Goal: Communication & Community: Participate in discussion

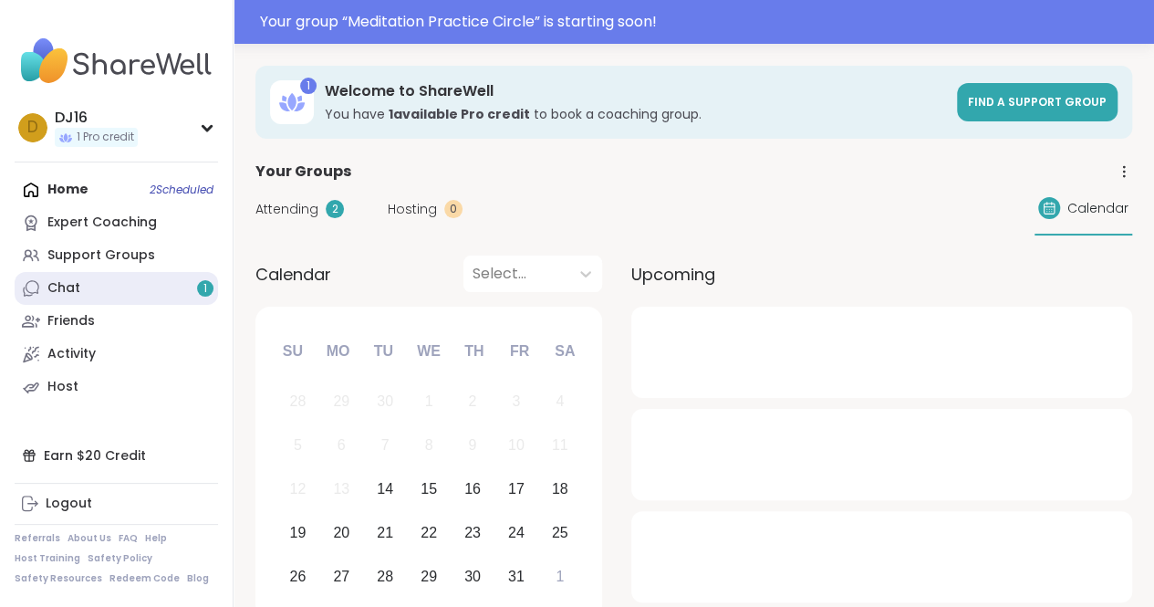
click at [144, 297] on link "Chat 1" at bounding box center [117, 288] width 204 height 33
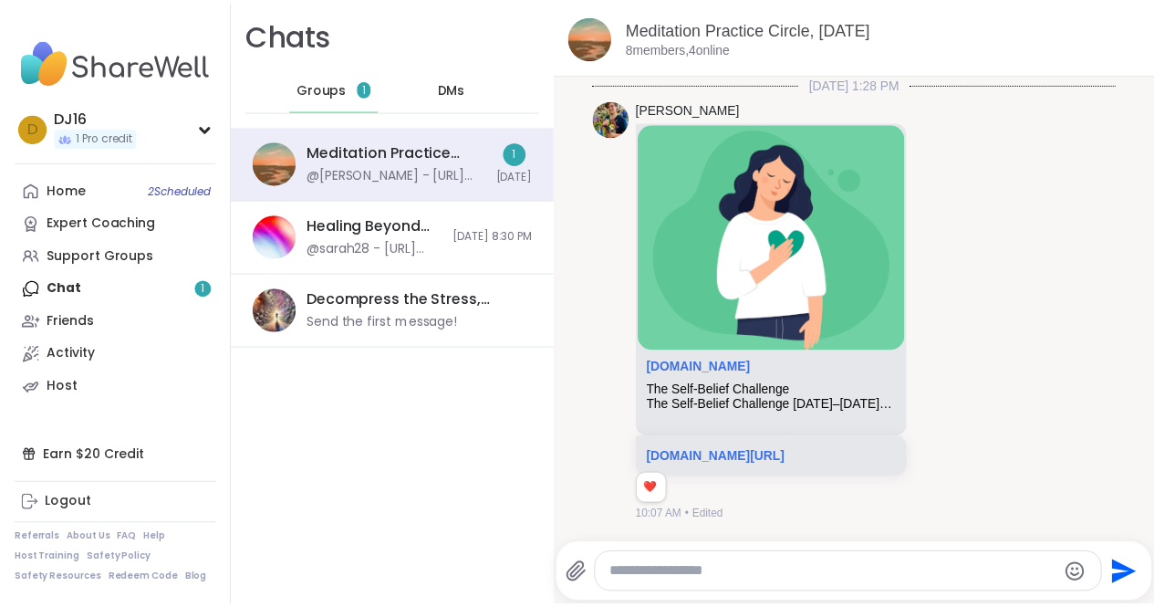
scroll to position [508, 0]
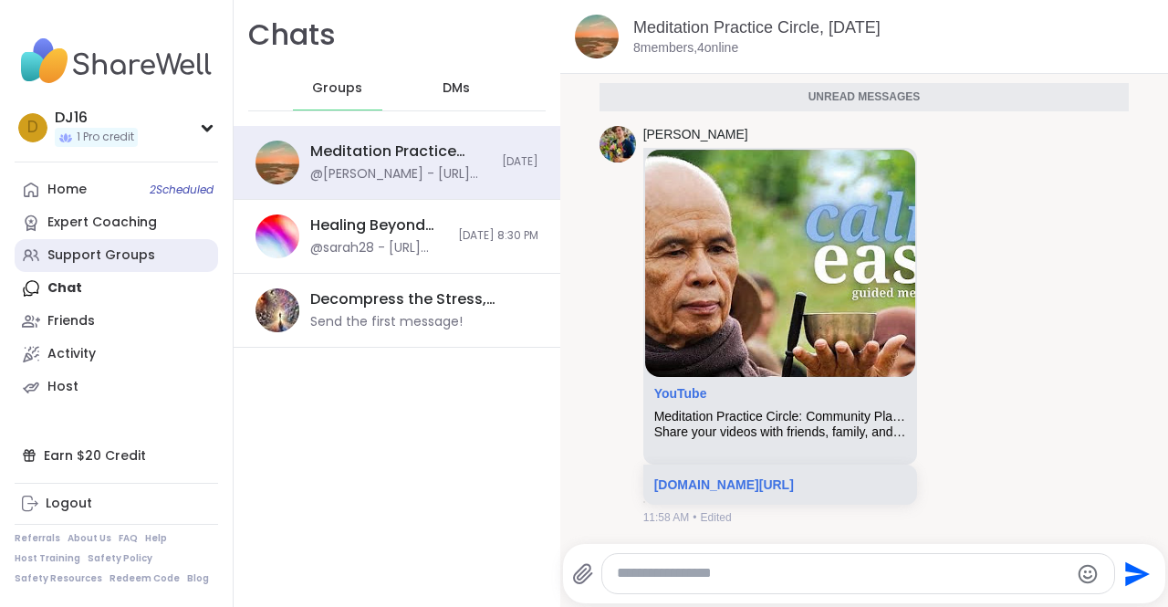
click at [62, 255] on div "Support Groups" at bounding box center [101, 255] width 108 height 18
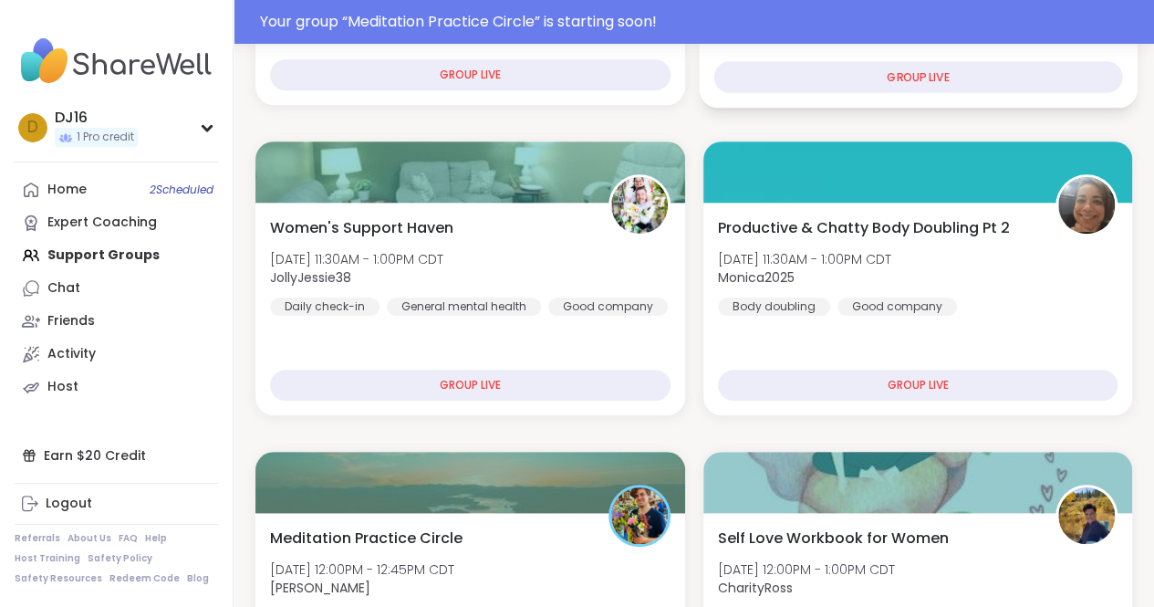
scroll to position [639, 0]
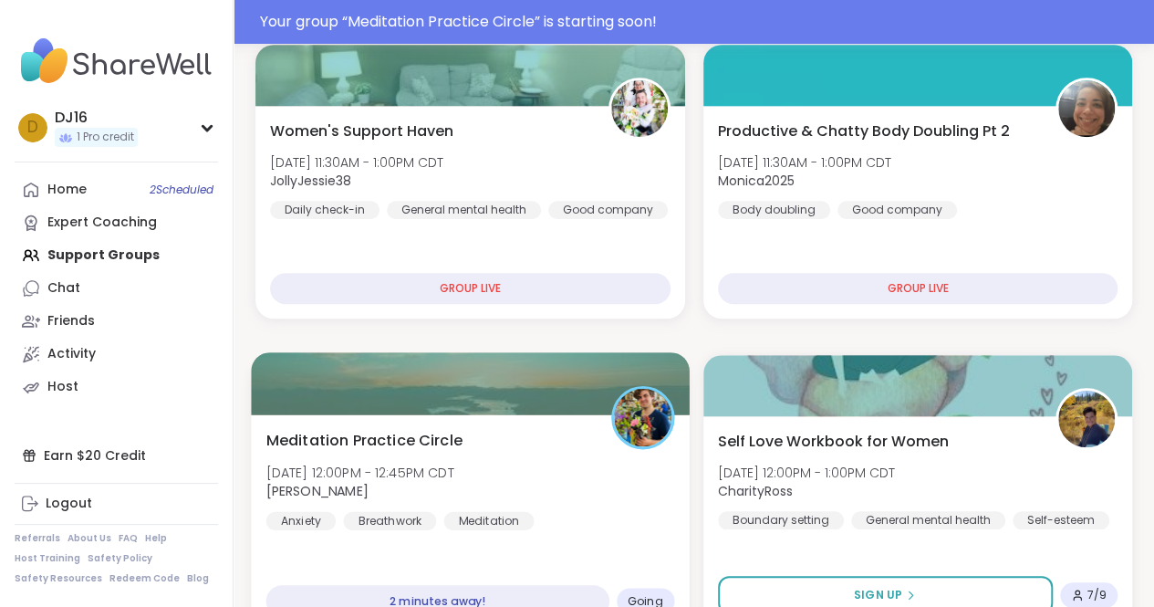
click at [608, 458] on div "Meditation Practice Circle [DATE] 12:00PM - 12:45PM CDT [PERSON_NAME] Breathwor…" at bounding box center [470, 479] width 408 height 100
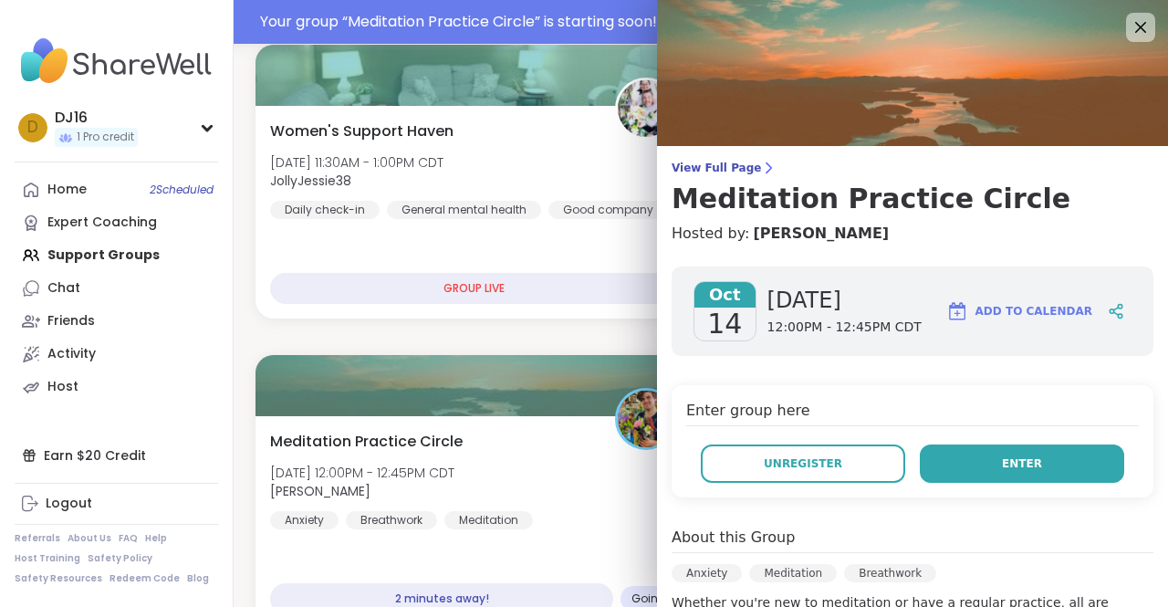
click at [1024, 455] on button "Enter" at bounding box center [1022, 463] width 204 height 38
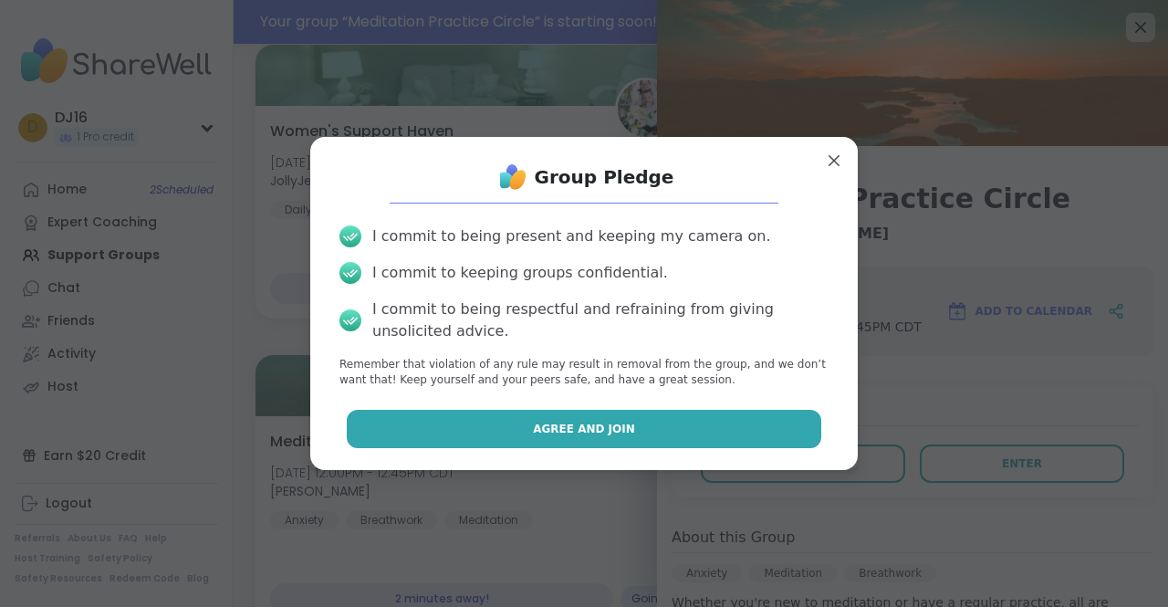
click at [733, 428] on button "Agree and Join" at bounding box center [584, 429] width 475 height 38
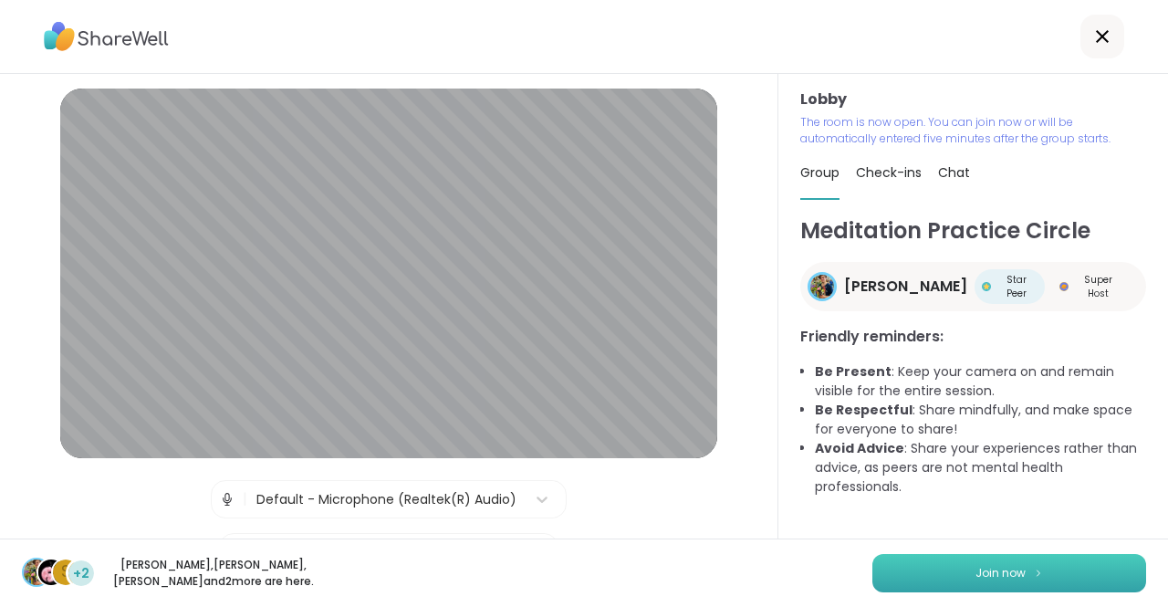
click at [954, 565] on button "Join now" at bounding box center [1009, 573] width 274 height 38
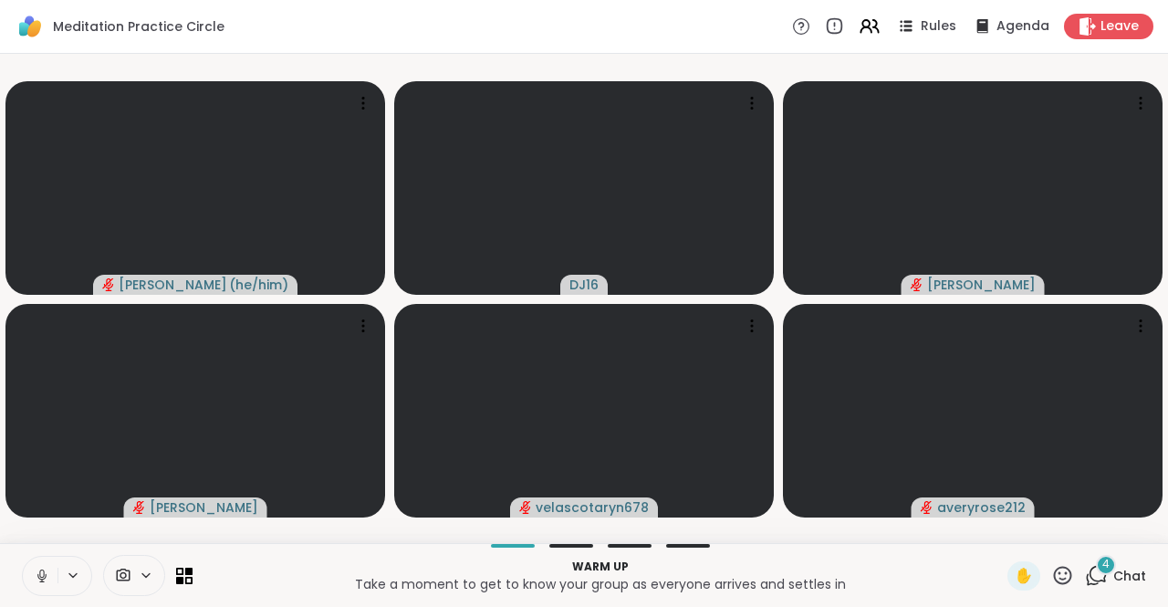
click at [41, 572] on icon at bounding box center [42, 576] width 16 height 16
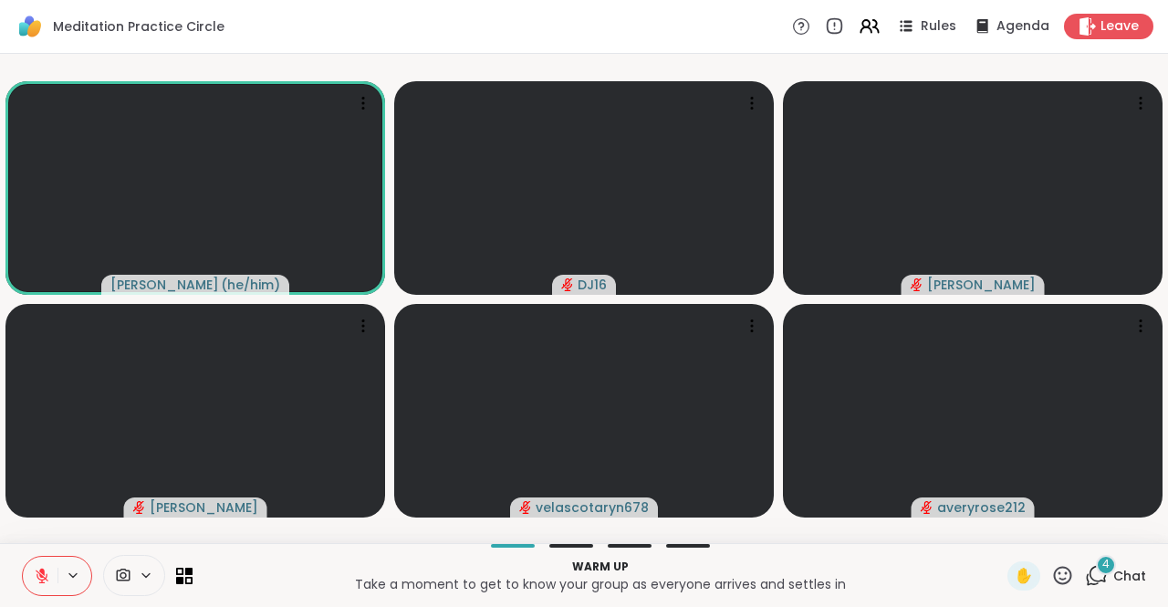
click at [1113, 572] on span "Chat" at bounding box center [1129, 576] width 33 height 18
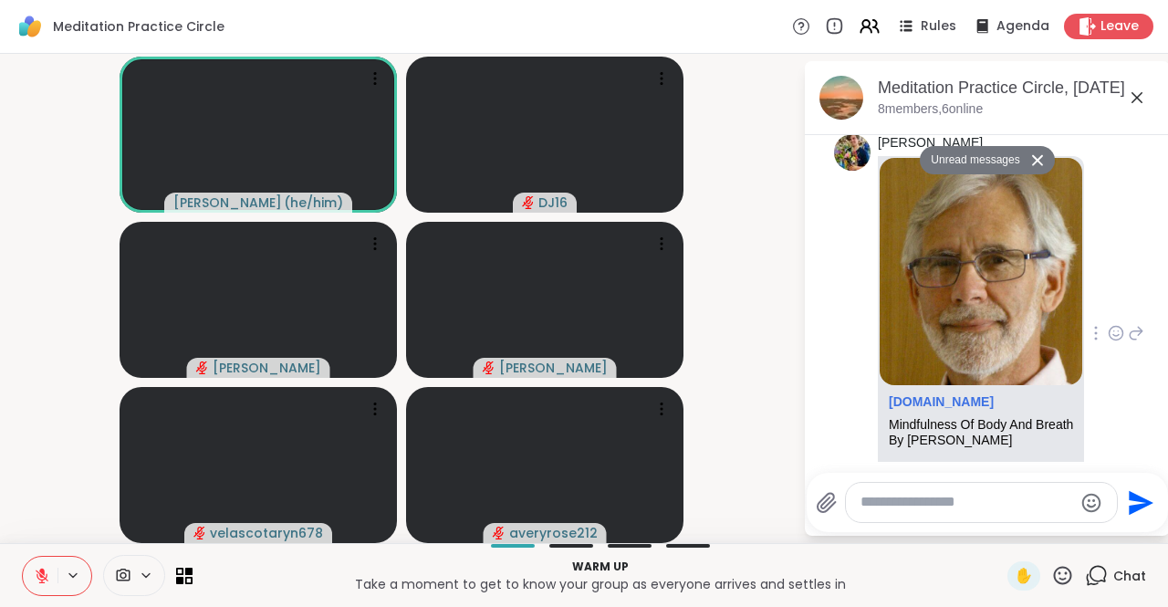
scroll to position [1986, 0]
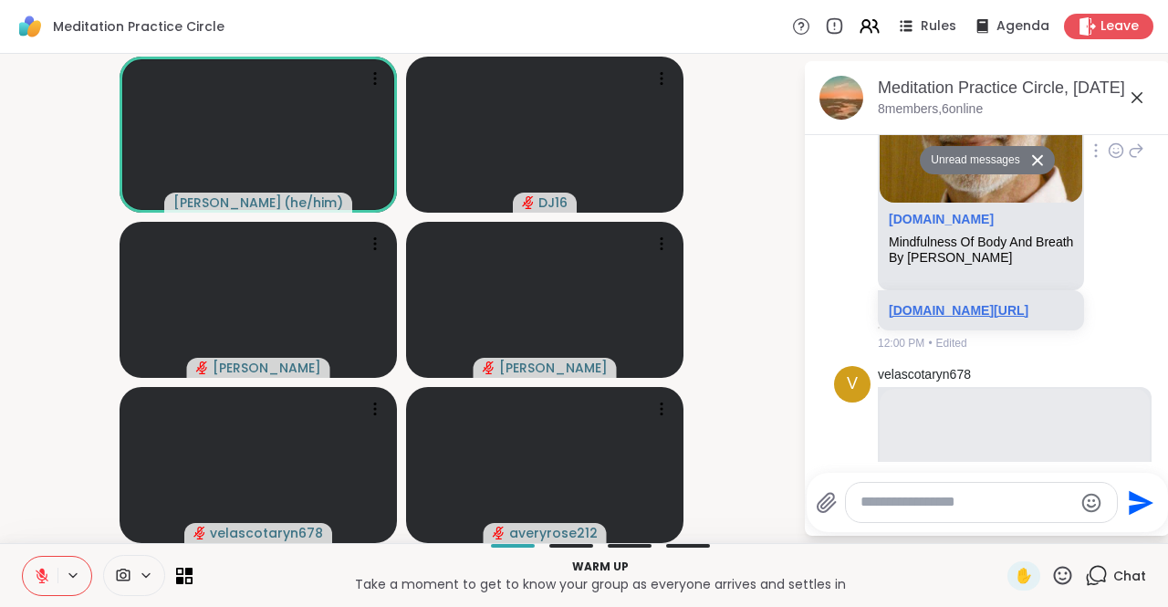
click at [973, 318] on link "[DOMAIN_NAME][URL]" at bounding box center [959, 310] width 140 height 15
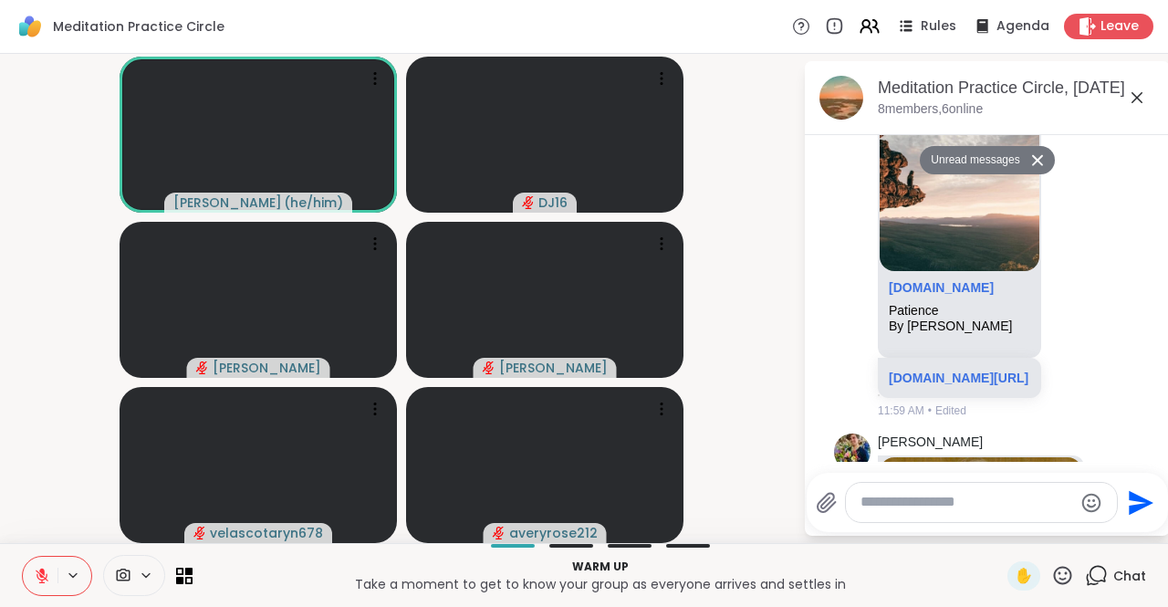
scroll to position [1530, 0]
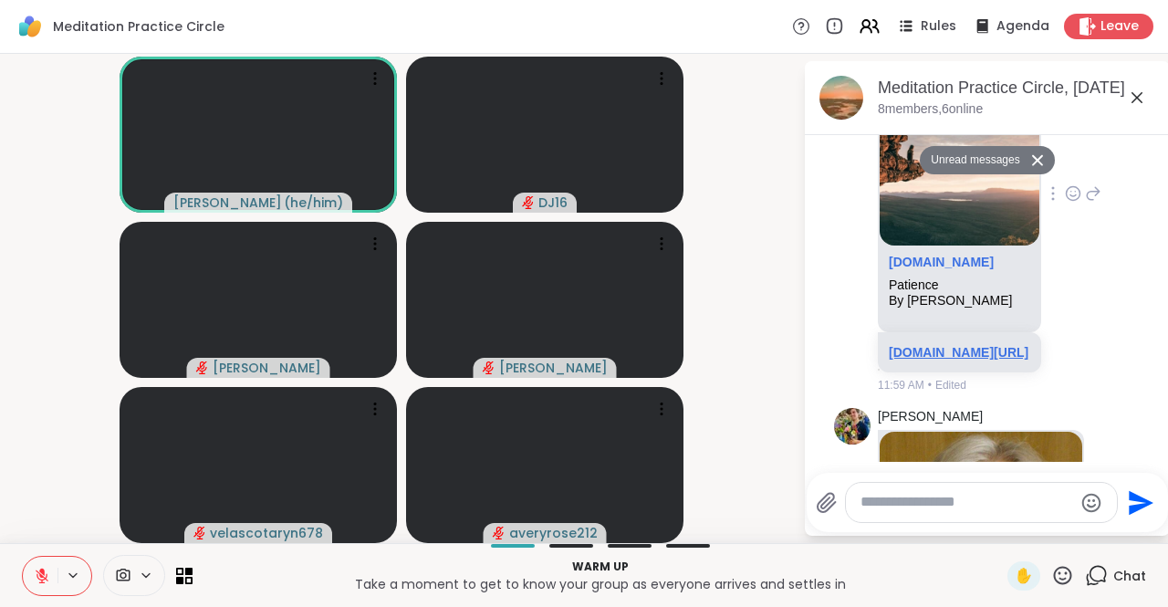
click at [965, 360] on link "[DOMAIN_NAME][URL]" at bounding box center [959, 352] width 140 height 15
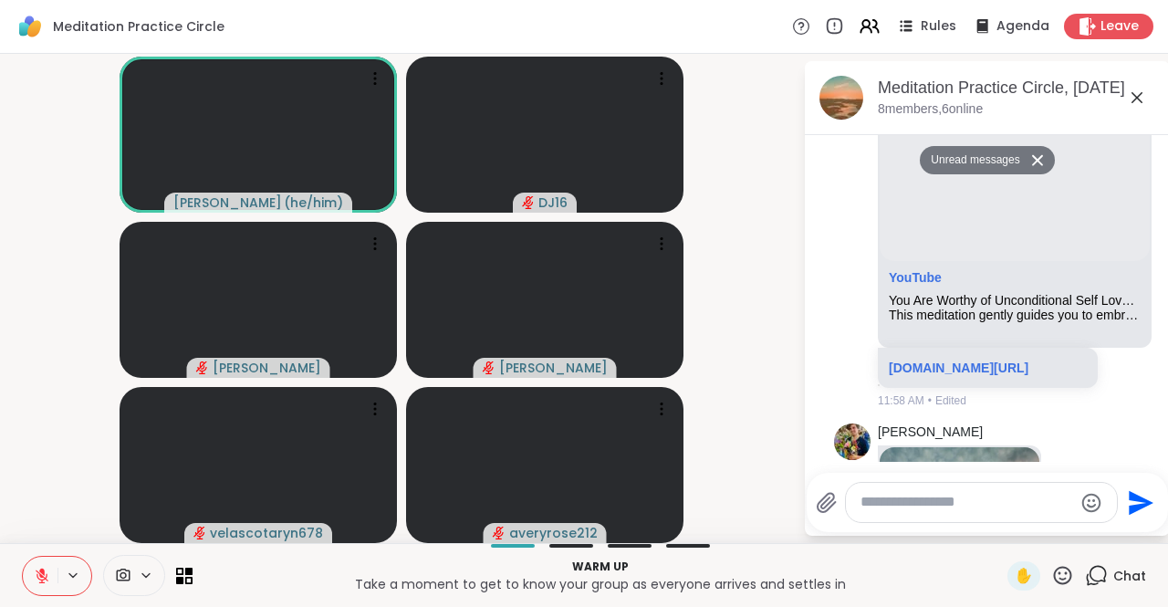
scroll to position [1073, 0]
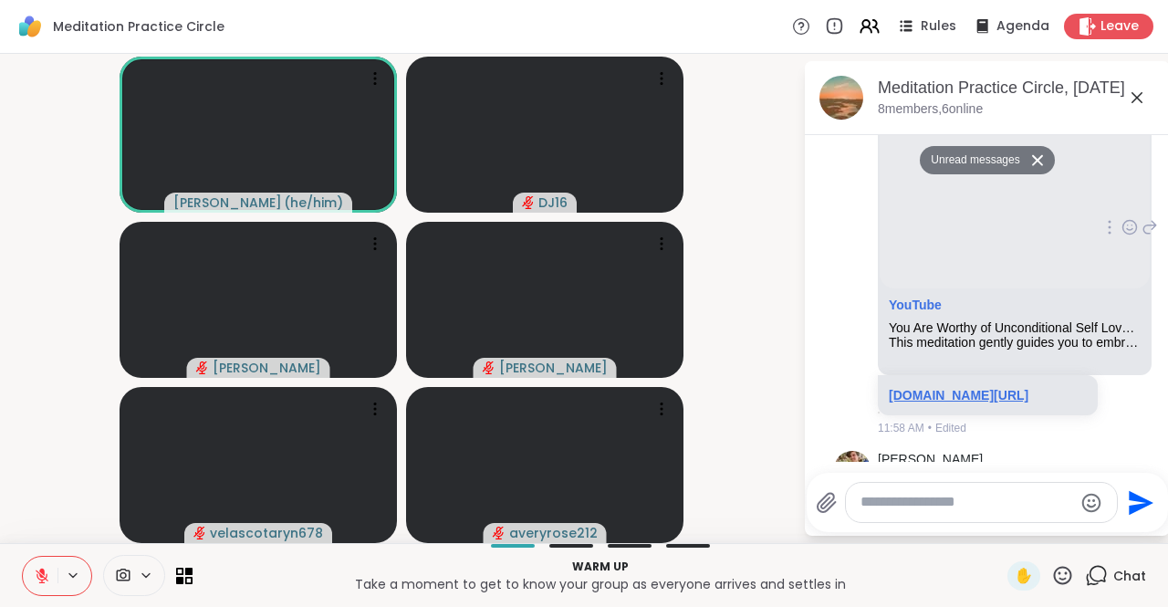
click at [970, 402] on link "[DOMAIN_NAME][URL]" at bounding box center [959, 395] width 140 height 15
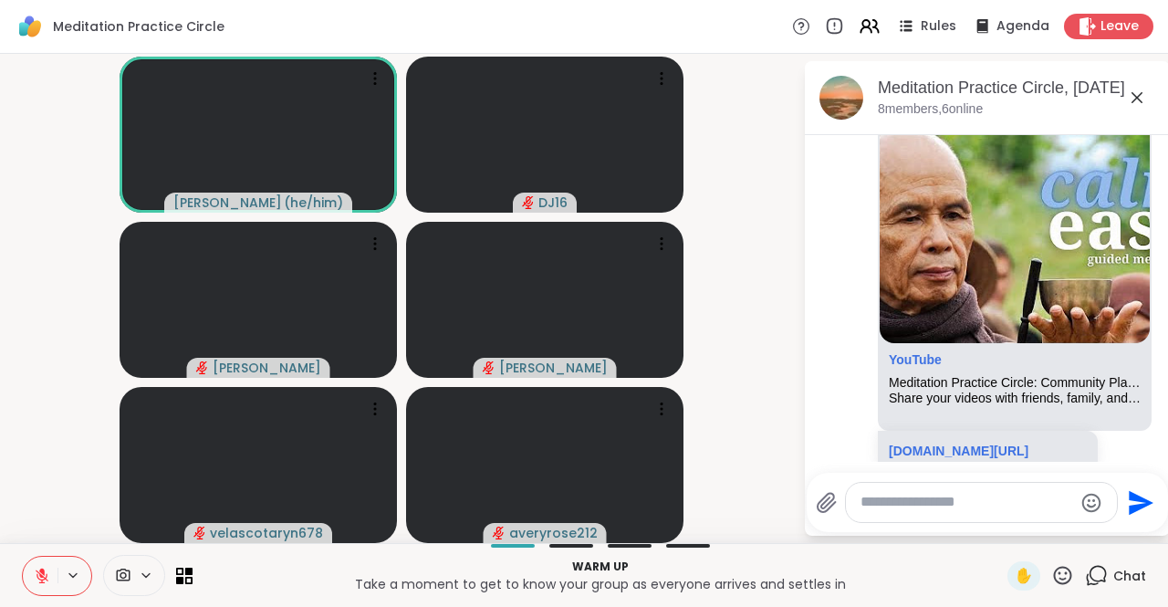
scroll to position [617, 0]
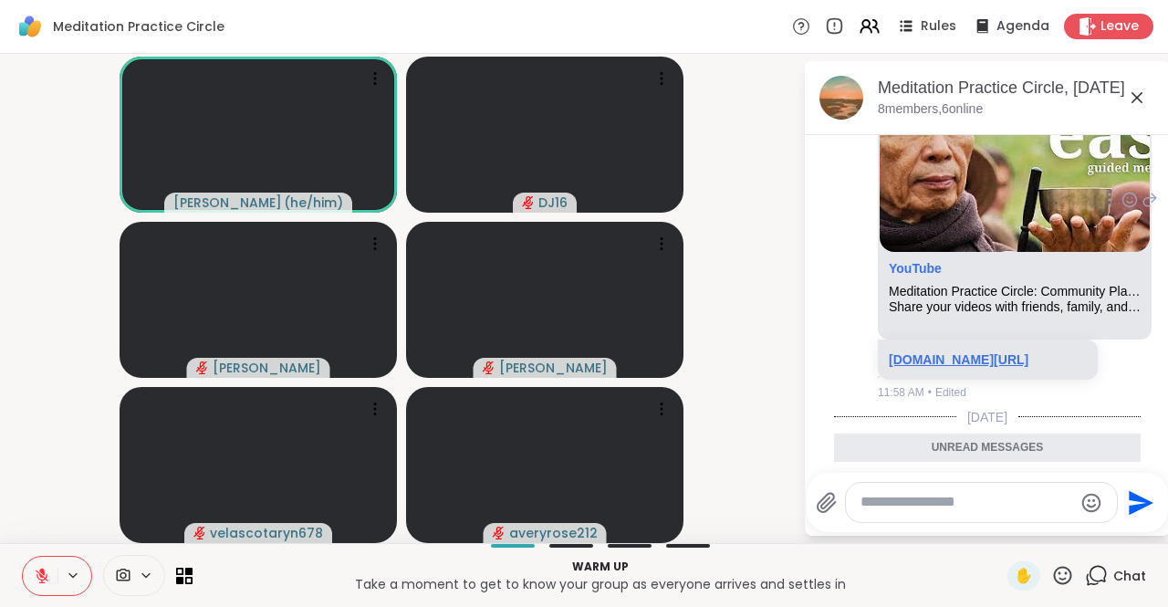
click at [971, 367] on link "[DOMAIN_NAME][URL]" at bounding box center [959, 359] width 140 height 15
click at [1130, 101] on icon at bounding box center [1137, 98] width 22 height 22
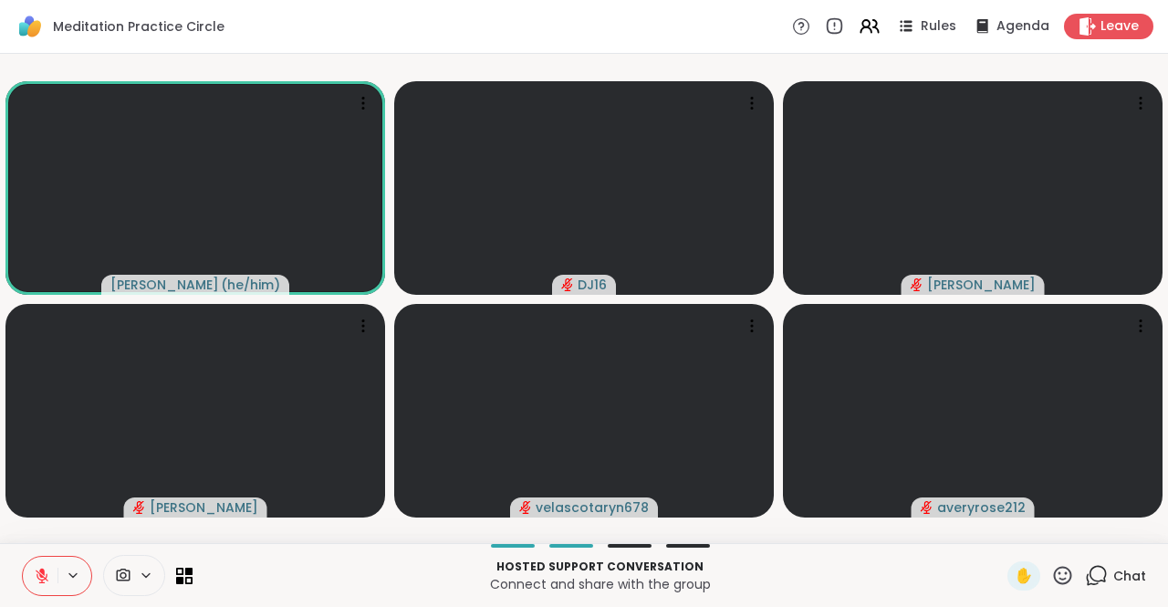
click at [37, 569] on icon at bounding box center [42, 576] width 16 height 16
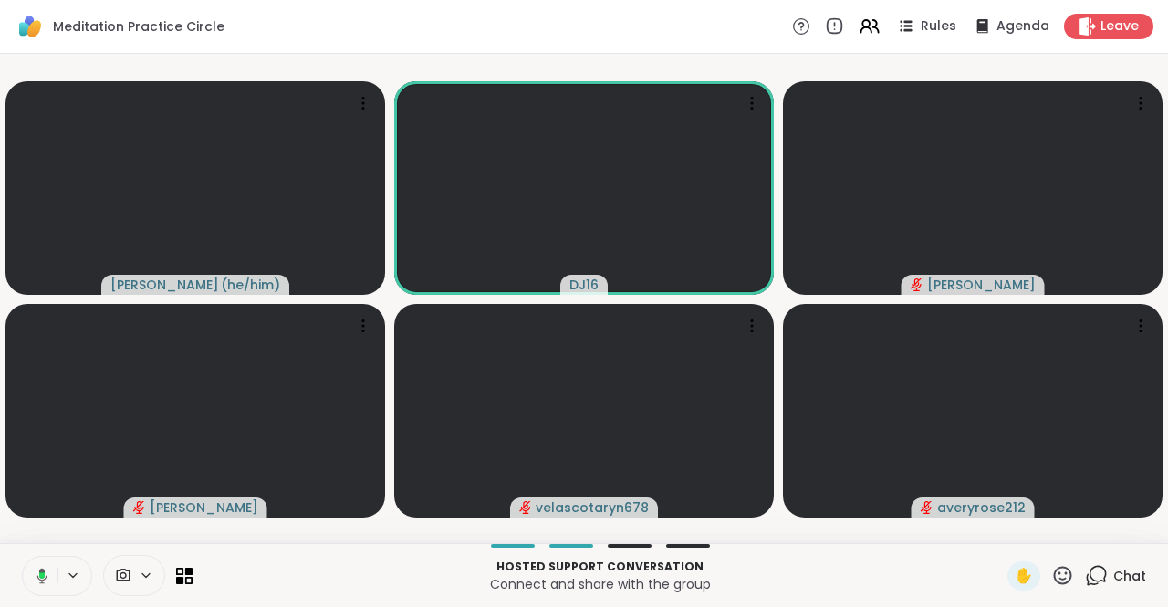
click at [36, 569] on icon at bounding box center [39, 576] width 16 height 16
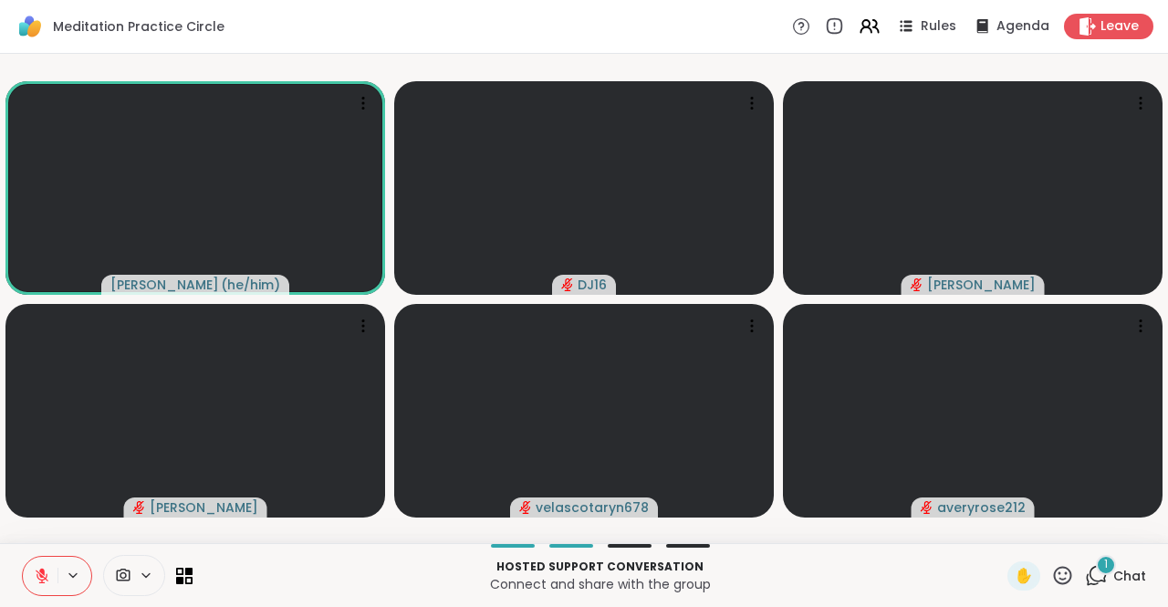
click at [1122, 569] on span "Chat" at bounding box center [1129, 576] width 33 height 18
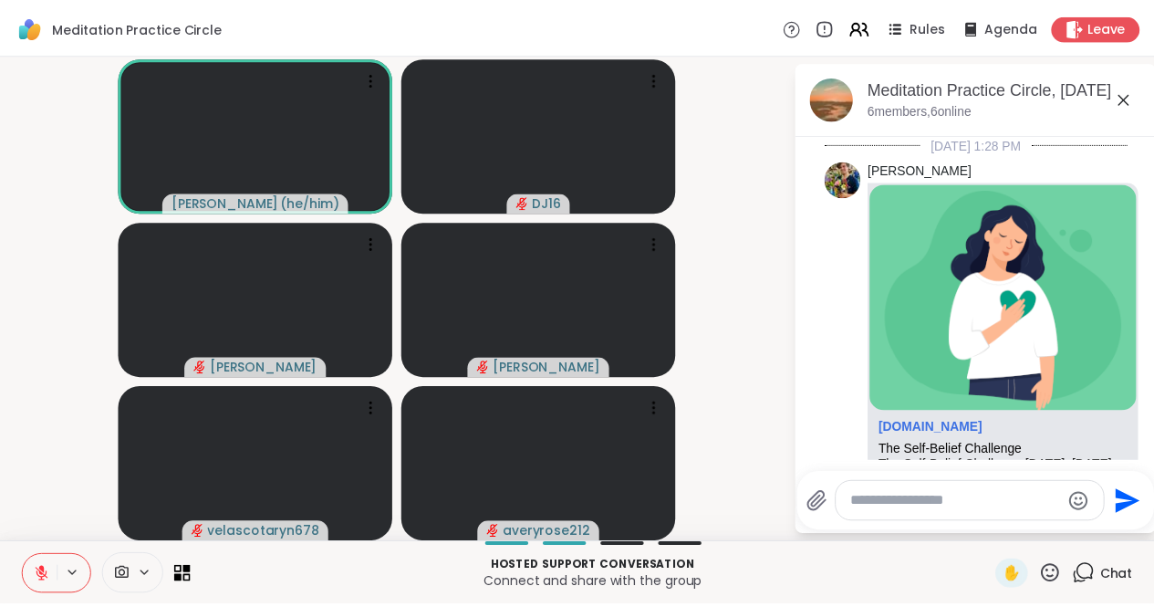
scroll to position [2612, 0]
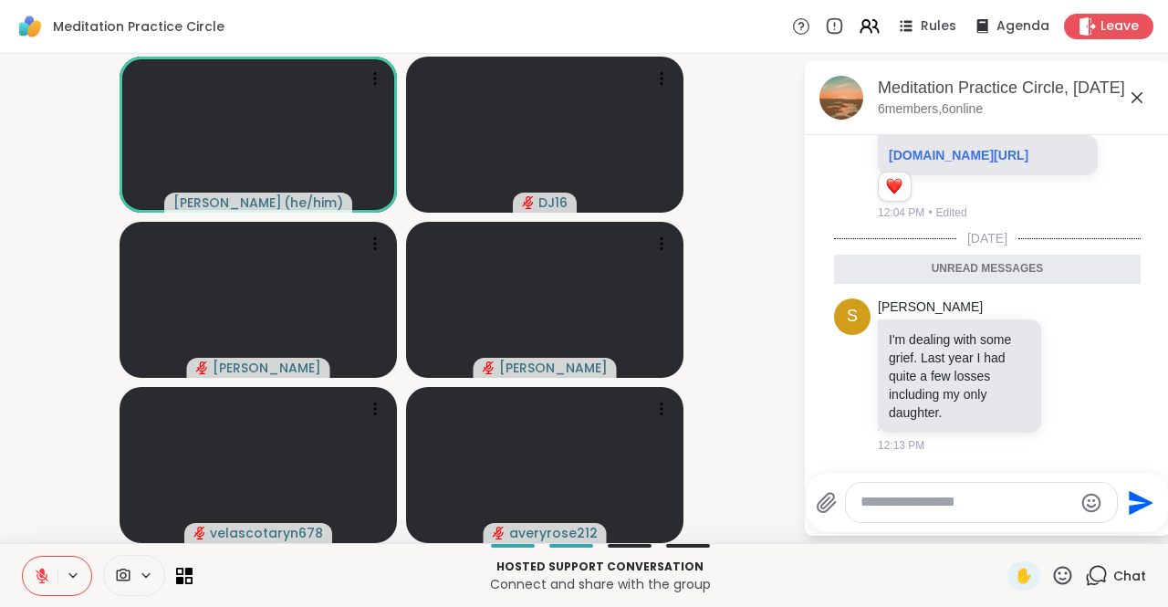
click at [1126, 105] on icon at bounding box center [1137, 98] width 22 height 22
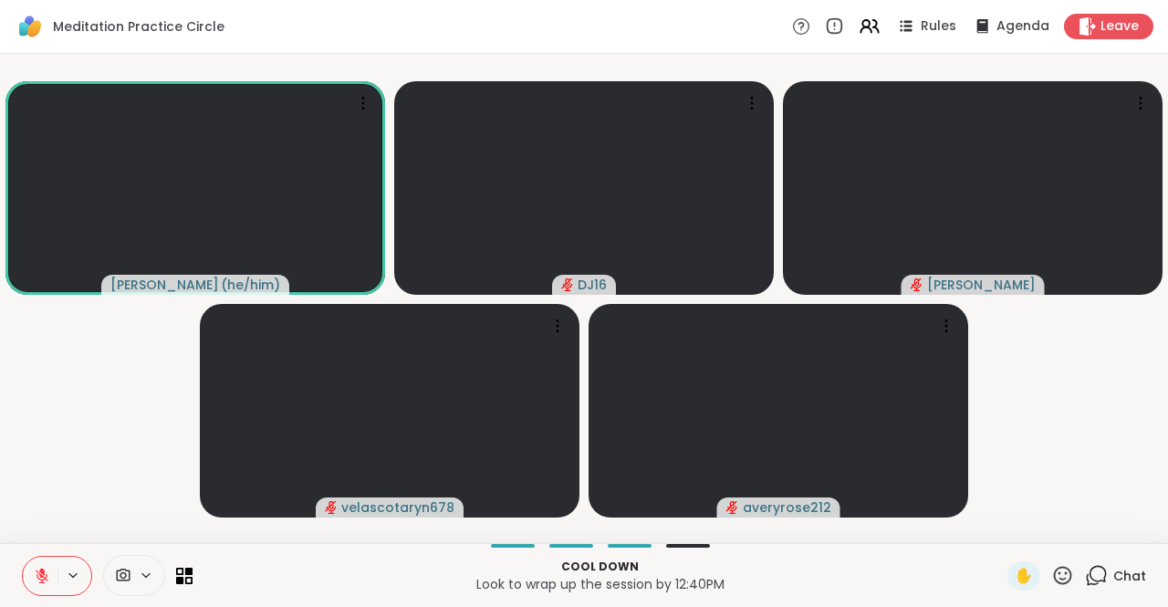
click at [48, 577] on icon at bounding box center [42, 576] width 16 height 16
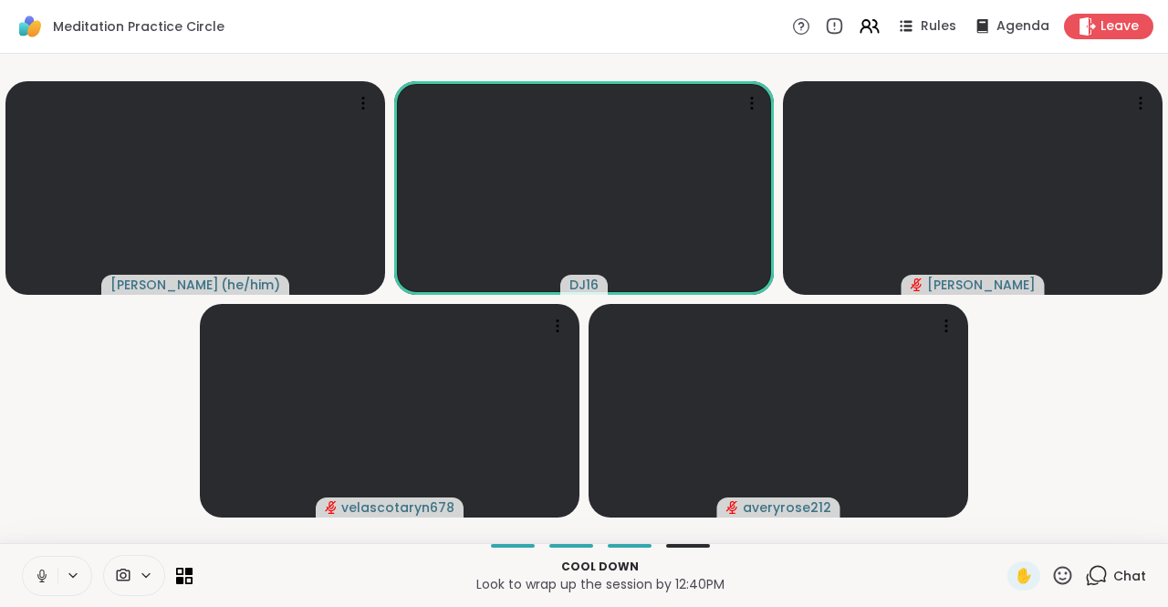
click at [36, 570] on icon at bounding box center [42, 576] width 16 height 16
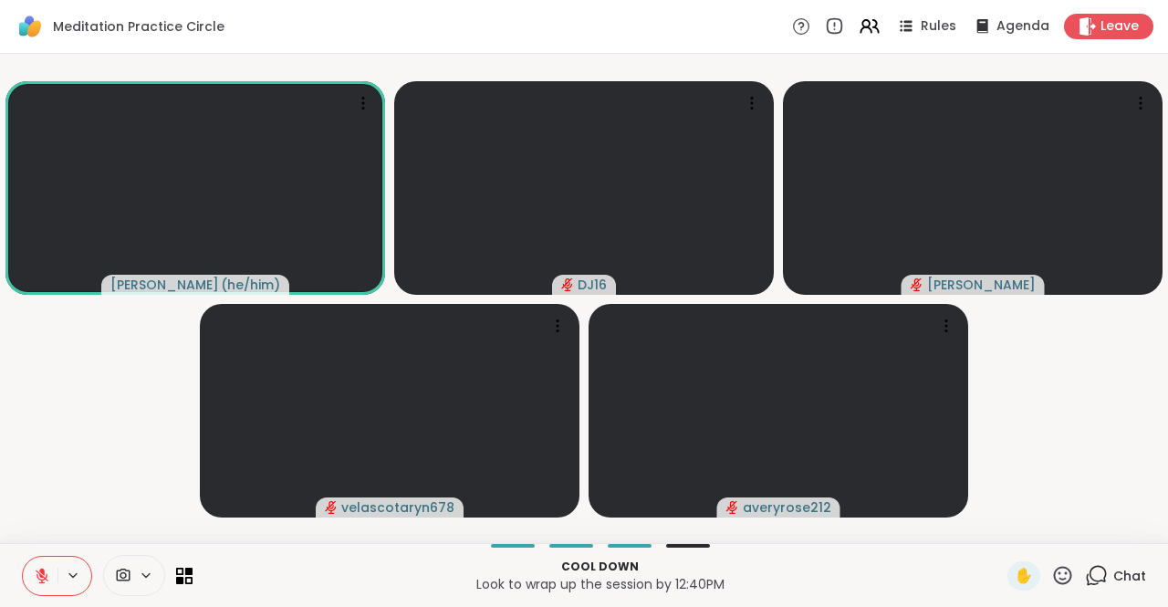
click at [37, 569] on icon at bounding box center [42, 576] width 16 height 16
click at [41, 570] on icon at bounding box center [41, 573] width 5 height 8
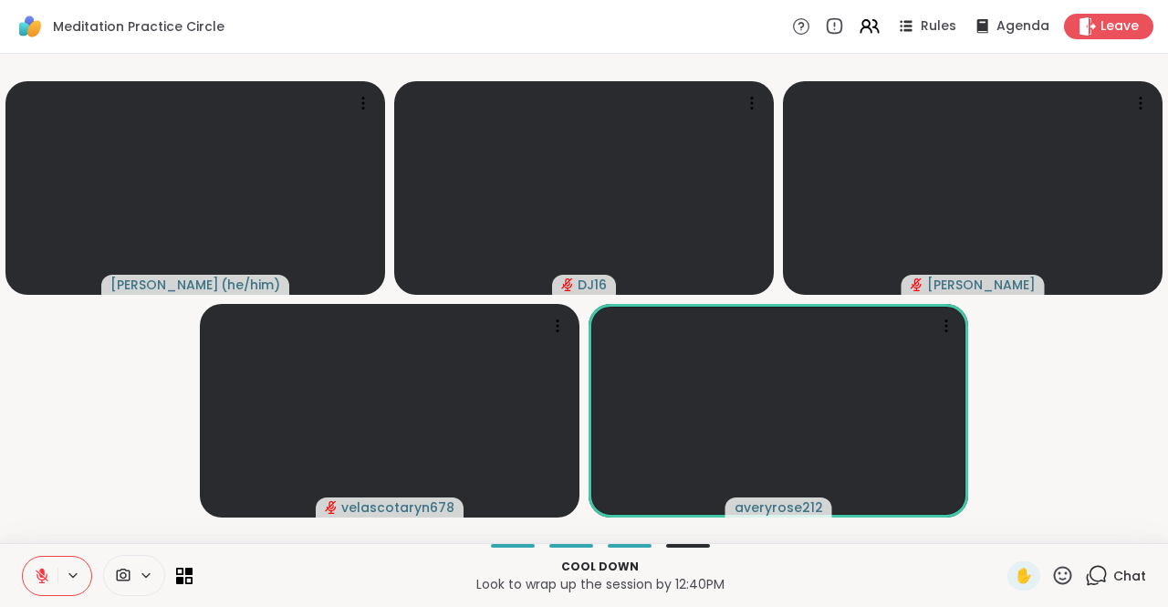
click at [31, 575] on button at bounding box center [40, 576] width 35 height 38
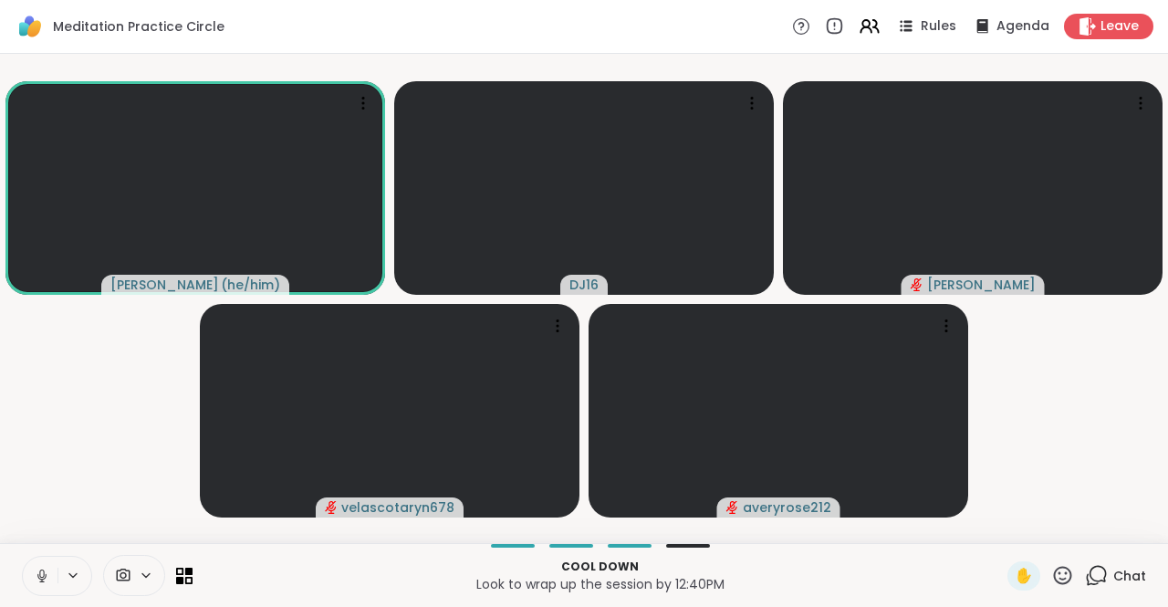
click at [40, 576] on icon at bounding box center [41, 573] width 5 height 8
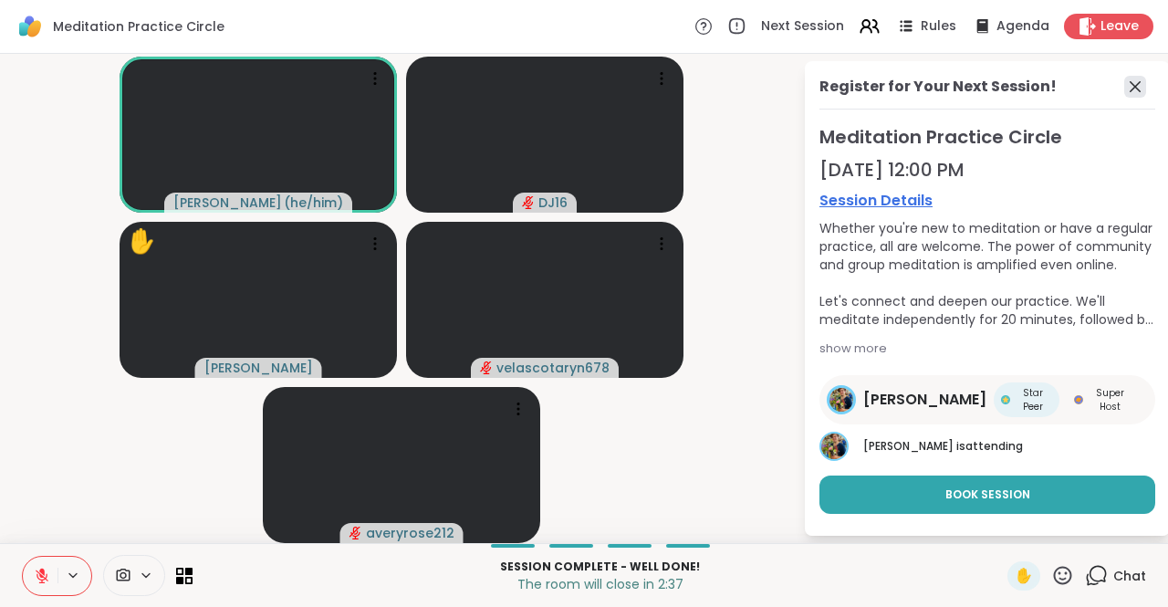
click at [1124, 87] on icon at bounding box center [1135, 87] width 22 height 22
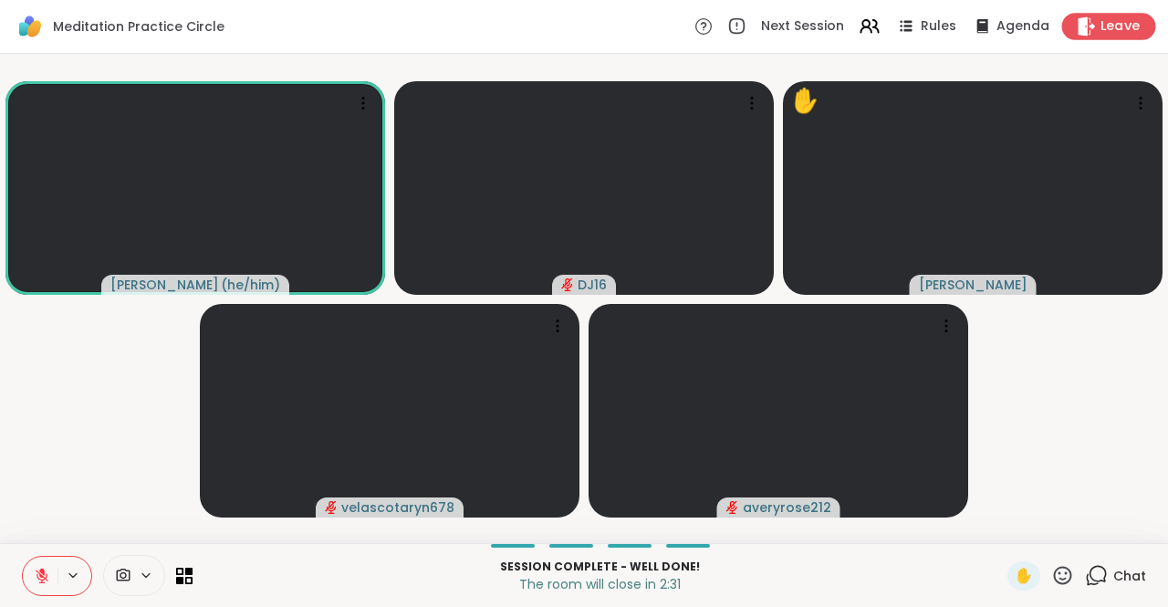
click at [1101, 35] on span "Leave" at bounding box center [1121, 26] width 40 height 19
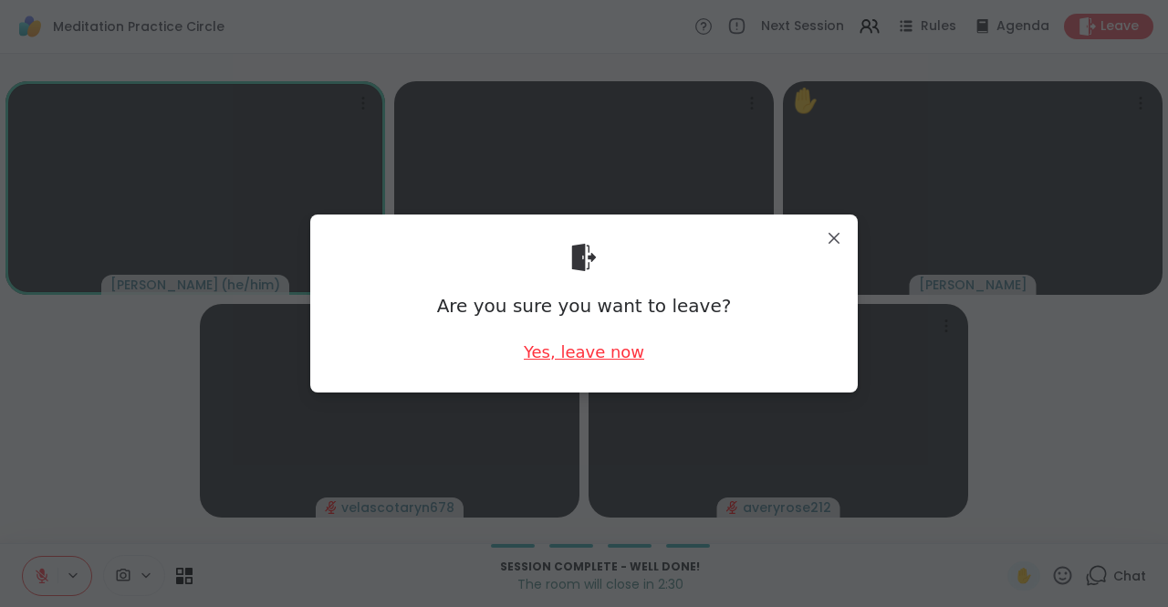
click at [579, 346] on div "Yes, leave now" at bounding box center [584, 351] width 120 height 23
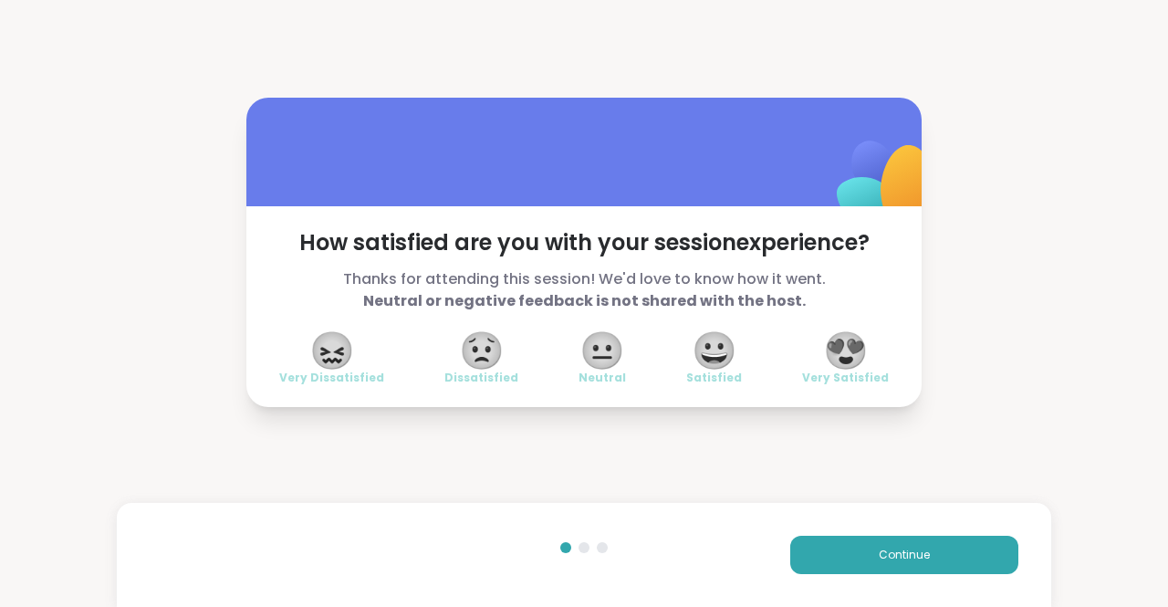
click at [823, 353] on span "😍" at bounding box center [846, 350] width 46 height 33
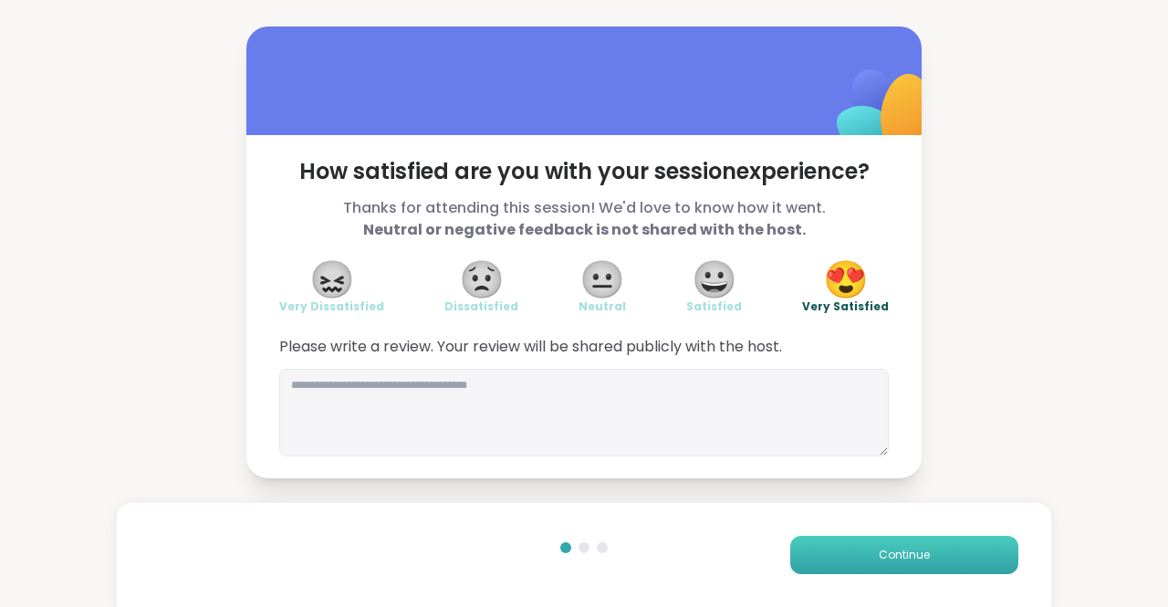
click at [864, 557] on button "Continue" at bounding box center [904, 555] width 228 height 38
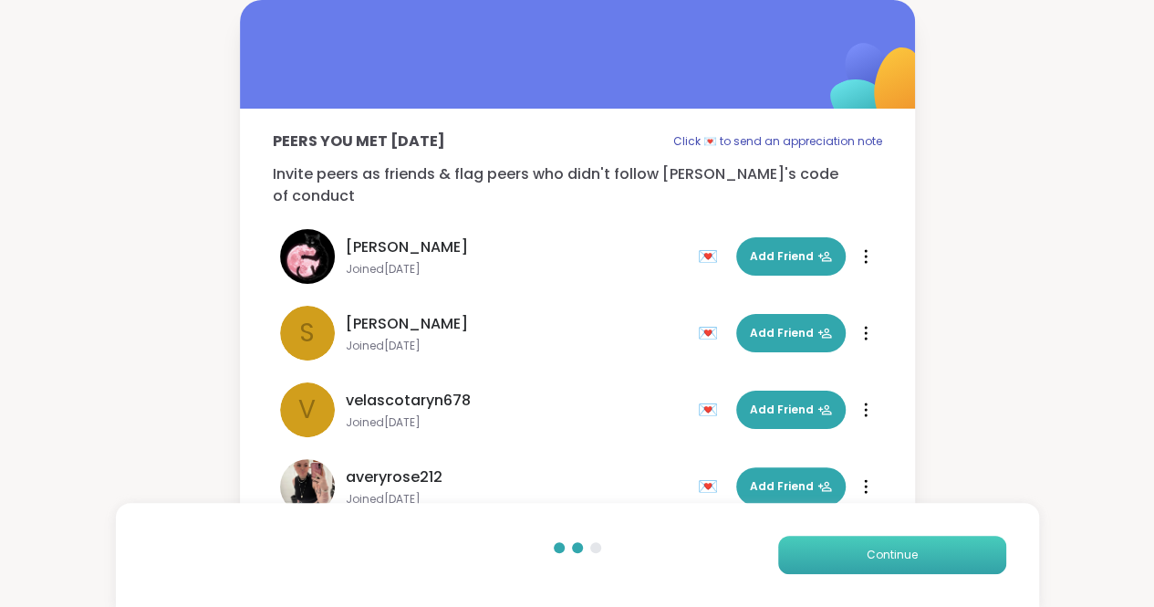
click at [864, 557] on button "Continue" at bounding box center [892, 555] width 228 height 38
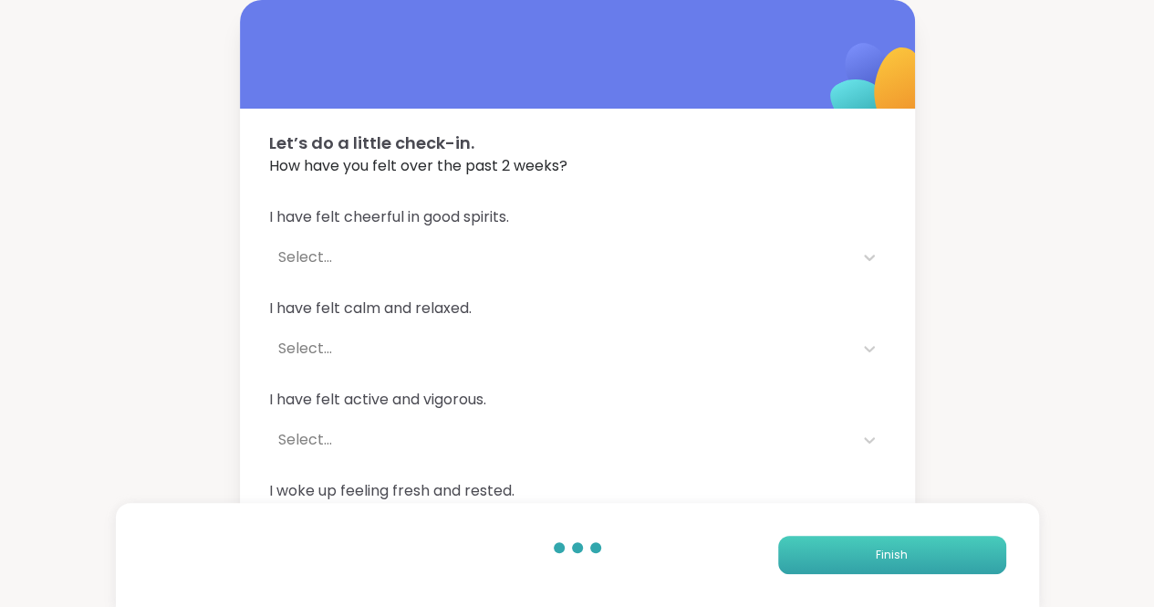
drag, startPoint x: 864, startPoint y: 557, endPoint x: 831, endPoint y: 561, distance: 33.2
click at [831, 561] on button "Finish" at bounding box center [892, 555] width 228 height 38
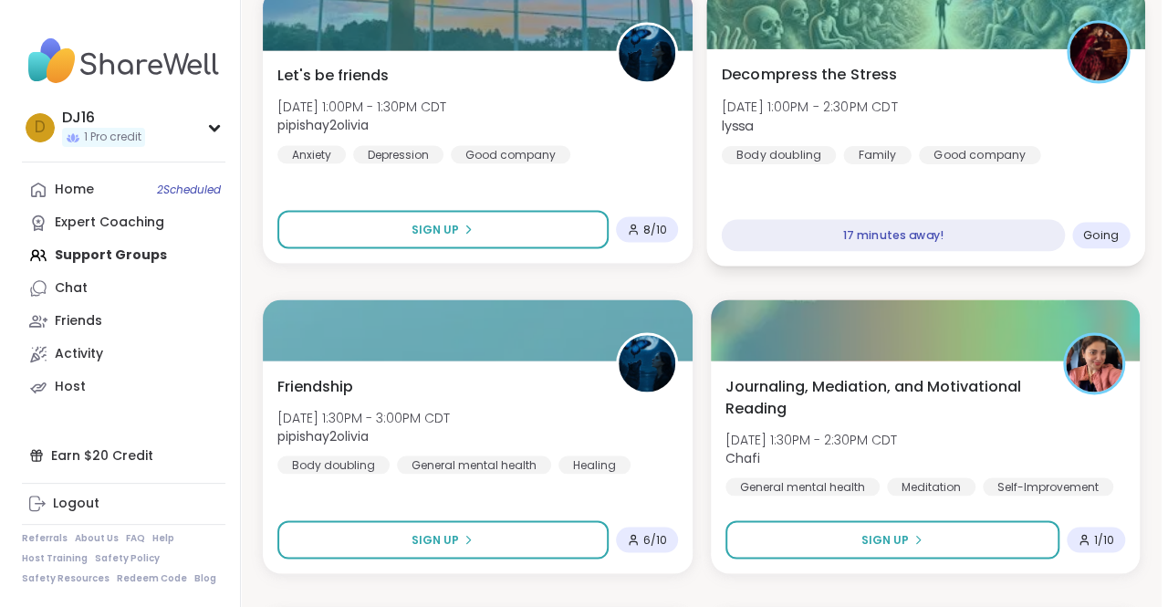
scroll to position [1582, 0]
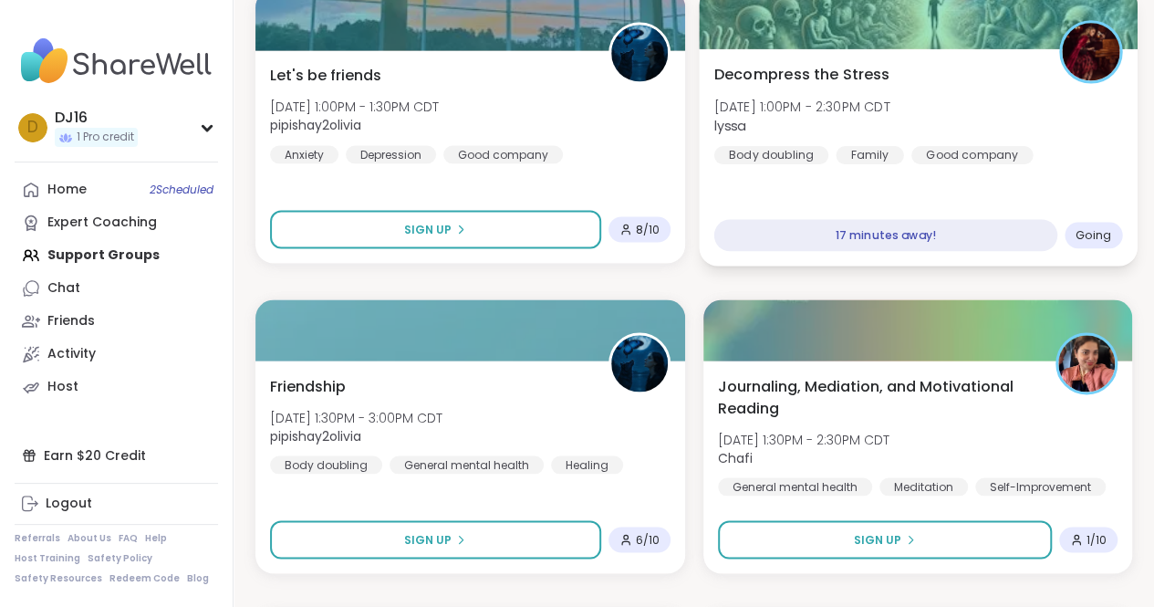
click at [827, 375] on span "Journaling, Mediation, and Motivational Reading" at bounding box center [877, 397] width 319 height 44
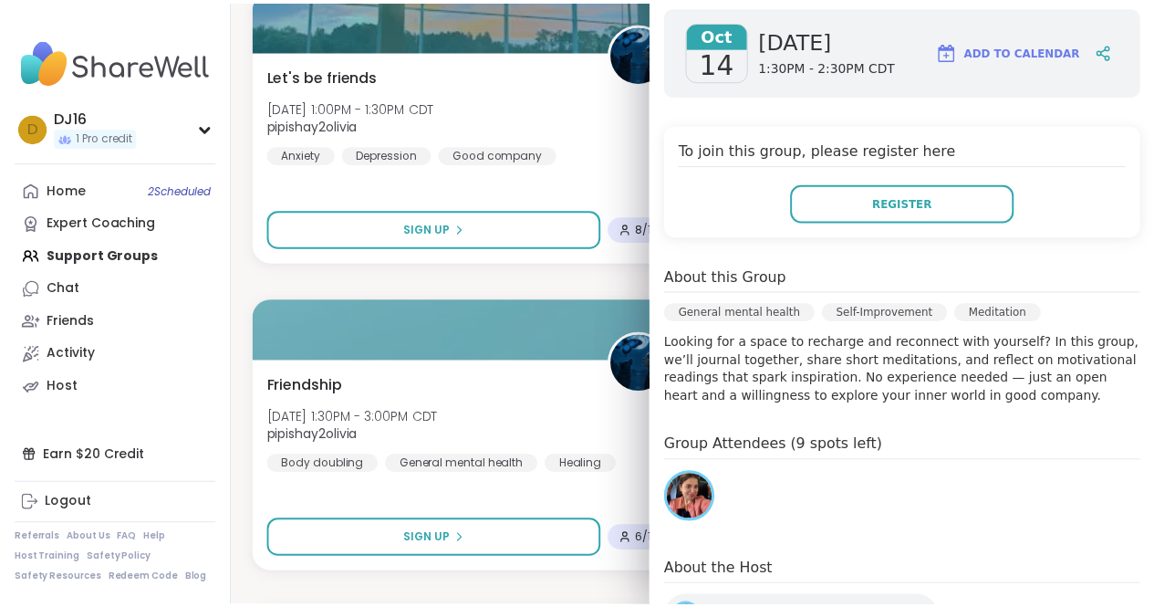
scroll to position [295, 0]
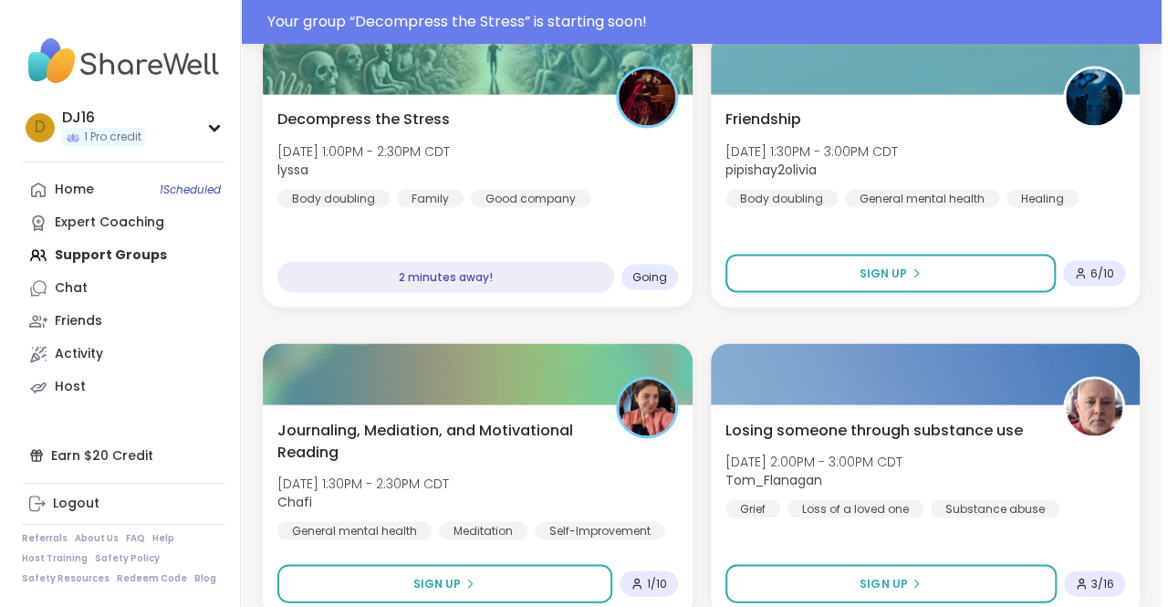
scroll to position [1625, 0]
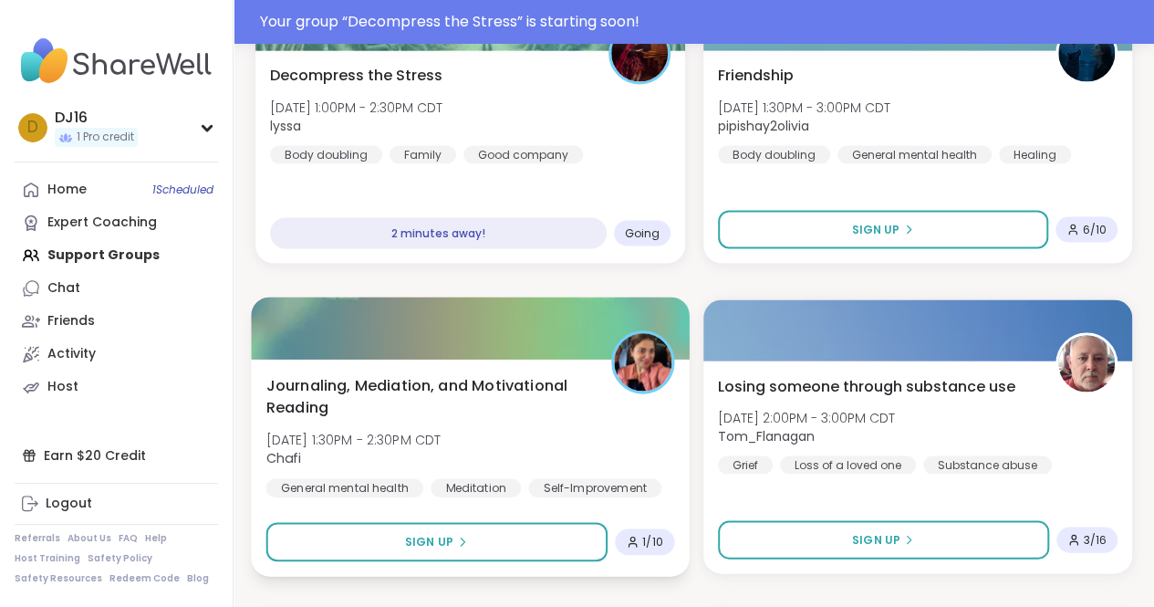
click at [421, 381] on span "Journaling, Mediation, and Motivational Reading" at bounding box center [428, 395] width 324 height 45
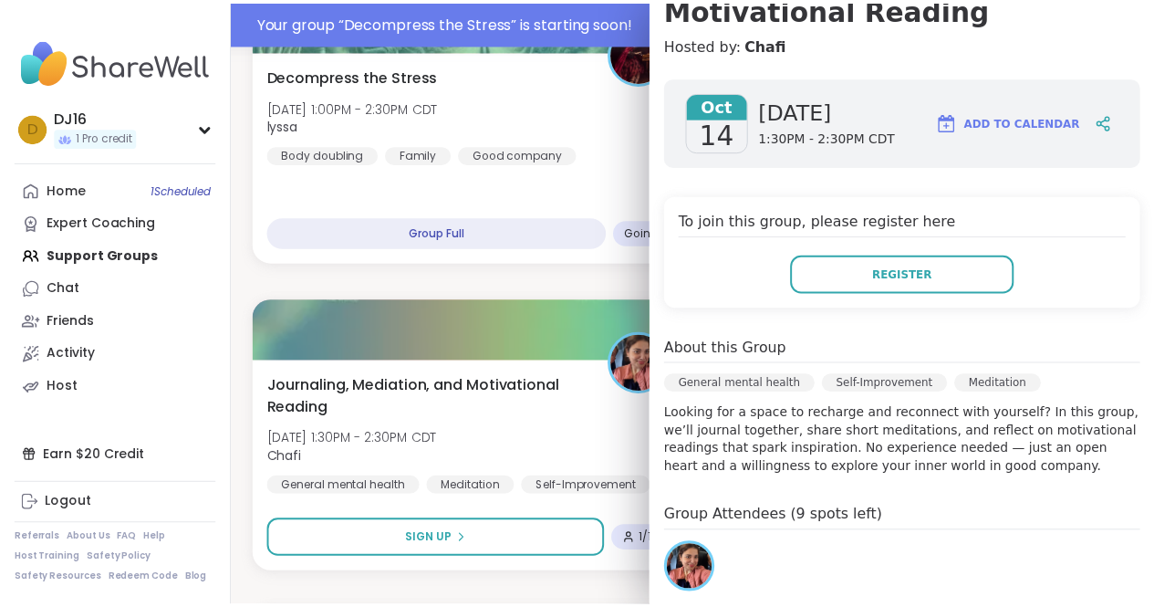
scroll to position [0, 0]
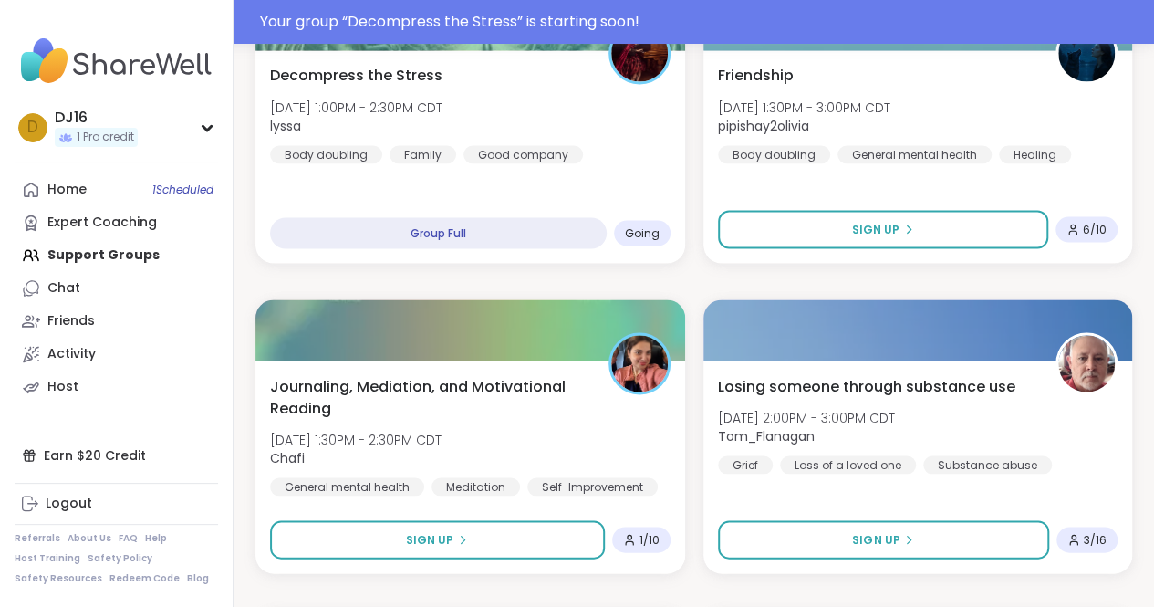
scroll to position [1534, 0]
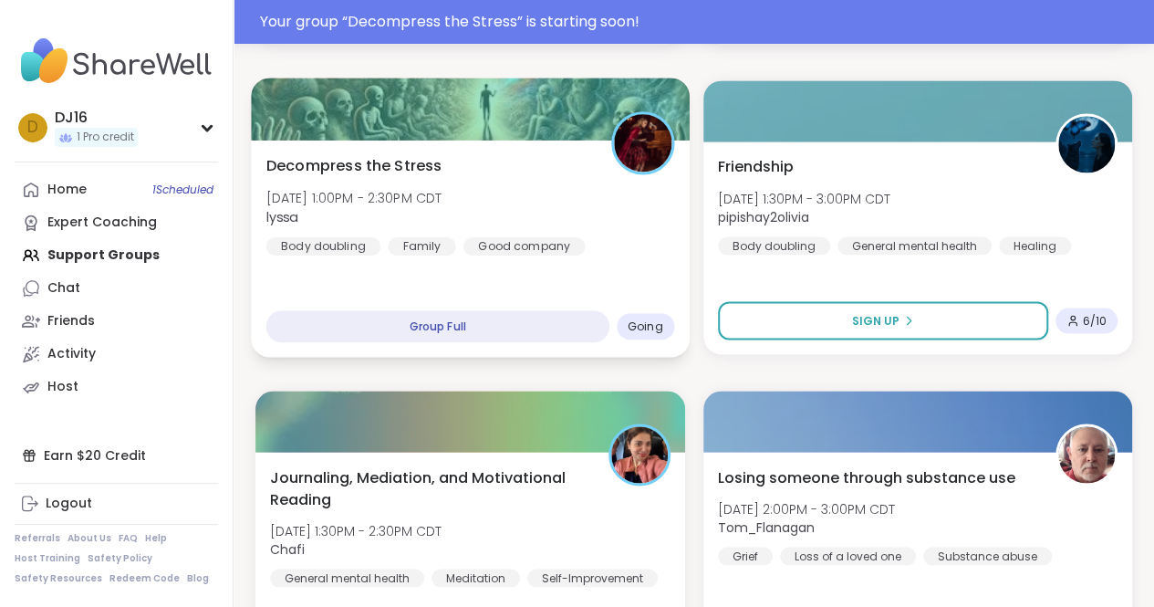
click at [586, 162] on div "Decompress the Stress [DATE] 1:00PM - 2:30PM CDT lyssa Body doubling Family Goo…" at bounding box center [470, 204] width 408 height 100
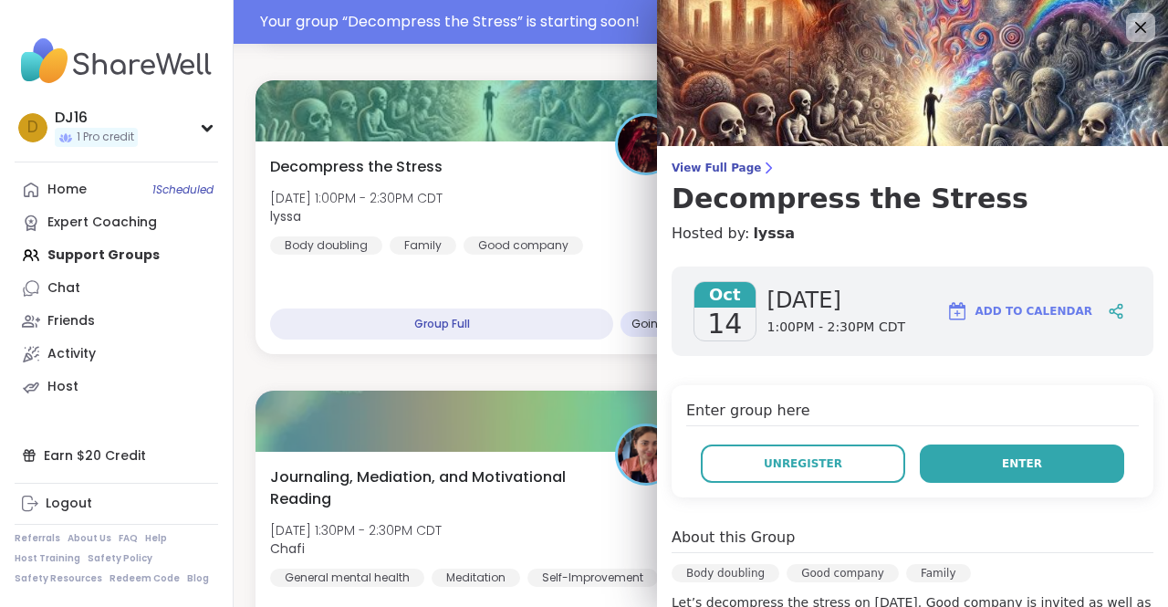
click at [972, 466] on button "Enter" at bounding box center [1022, 463] width 204 height 38
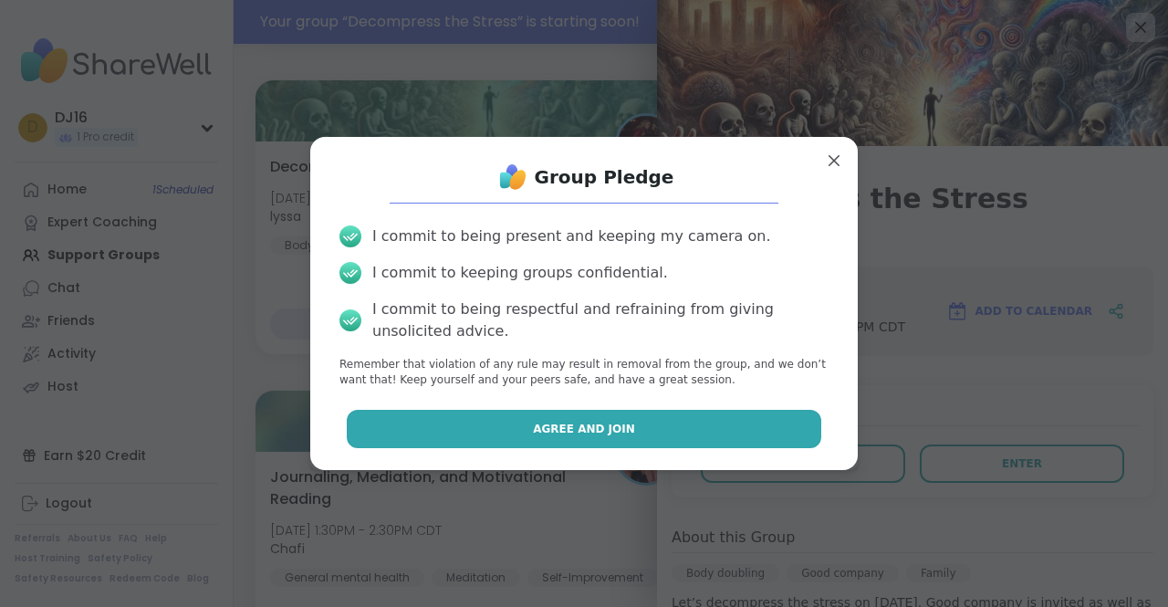
click at [648, 432] on button "Agree and Join" at bounding box center [584, 429] width 475 height 38
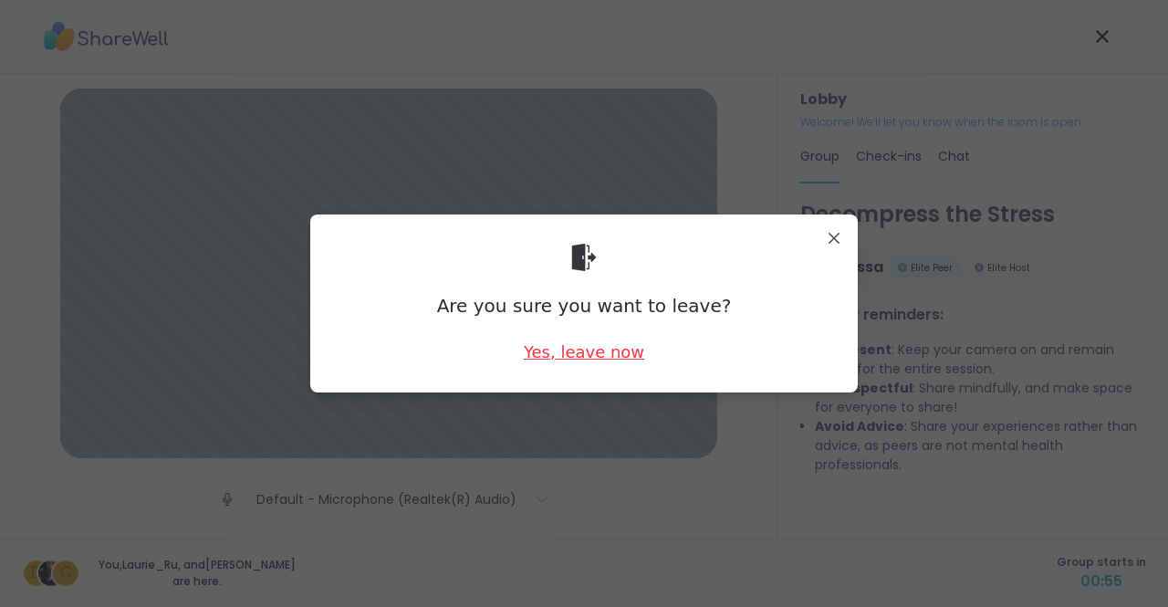
click at [544, 355] on div "Yes, leave now" at bounding box center [584, 351] width 120 height 23
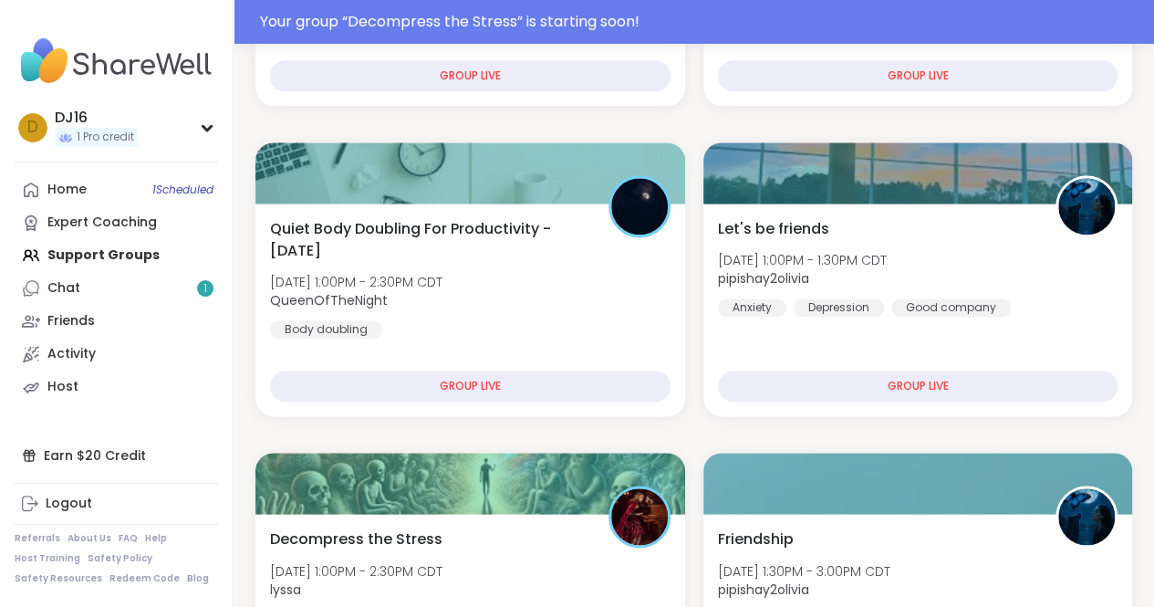
scroll to position [1278, 0]
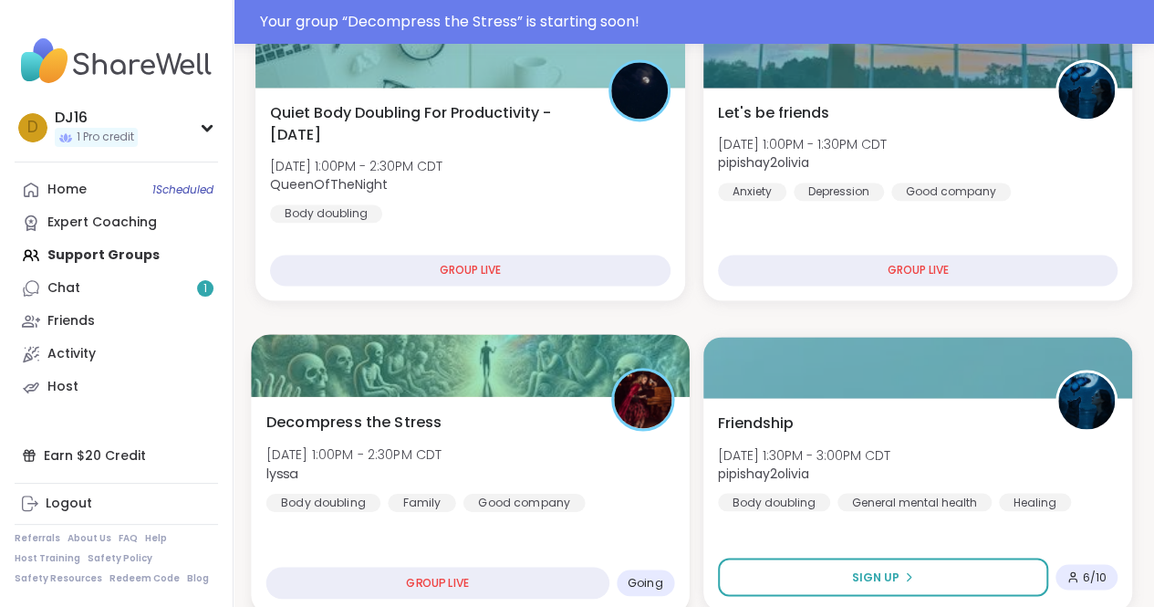
click at [505, 457] on div "Decompress the Stress [DATE] 1:00PM - 2:30PM CDT lyssa Body doubling Family Goo…" at bounding box center [470, 461] width 408 height 100
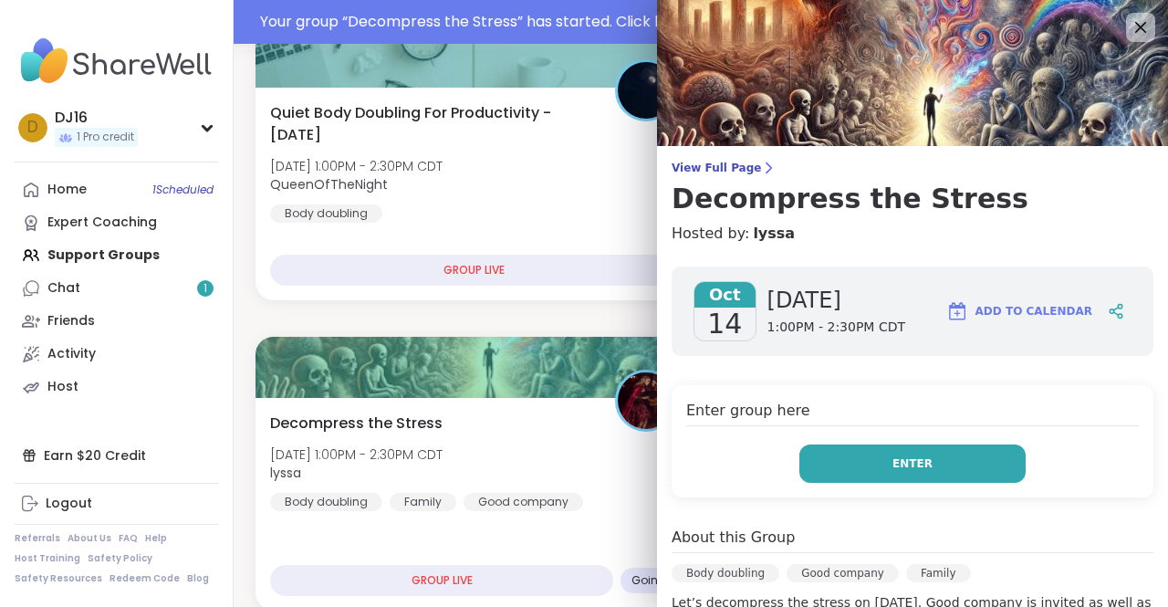
click at [929, 475] on button "Enter" at bounding box center [912, 463] width 226 height 38
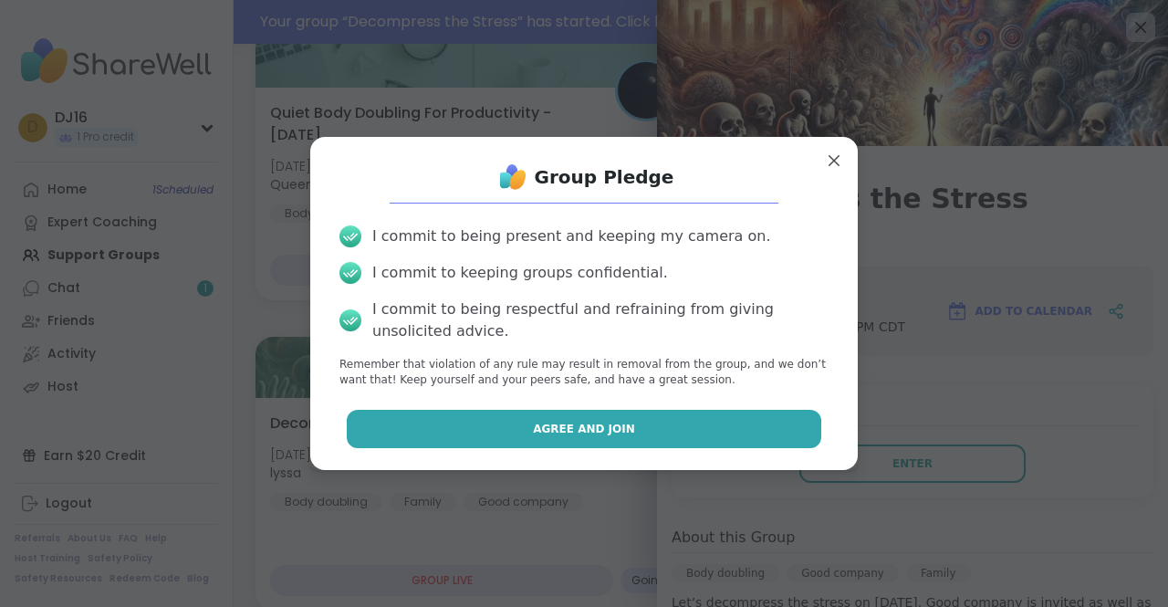
click at [679, 433] on button "Agree and Join" at bounding box center [584, 429] width 475 height 38
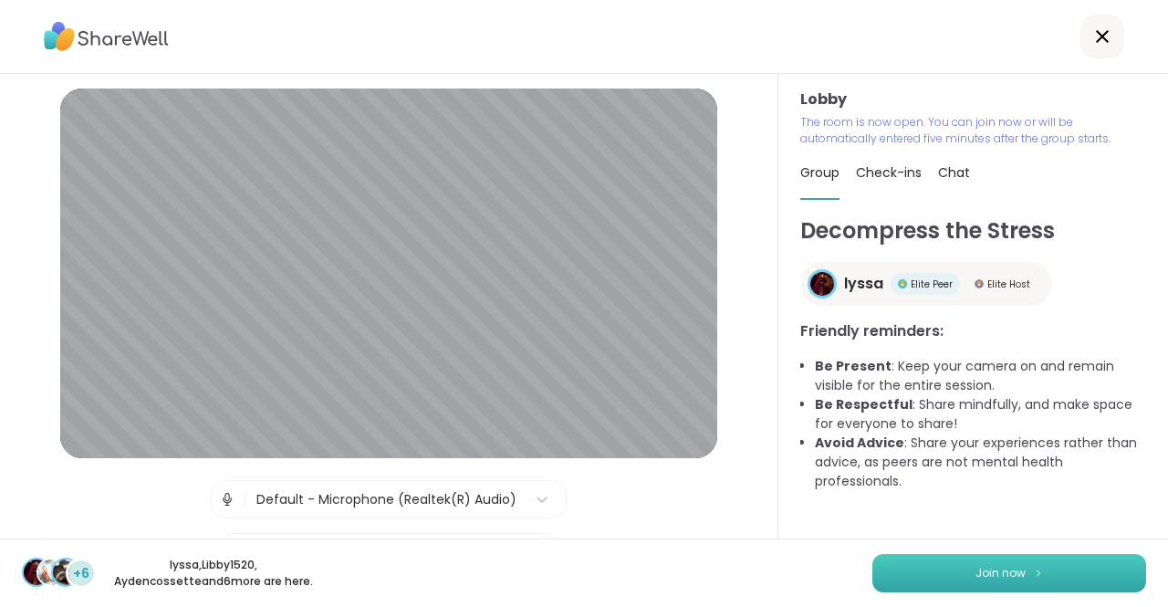
click at [921, 569] on button "Join now" at bounding box center [1009, 573] width 274 height 38
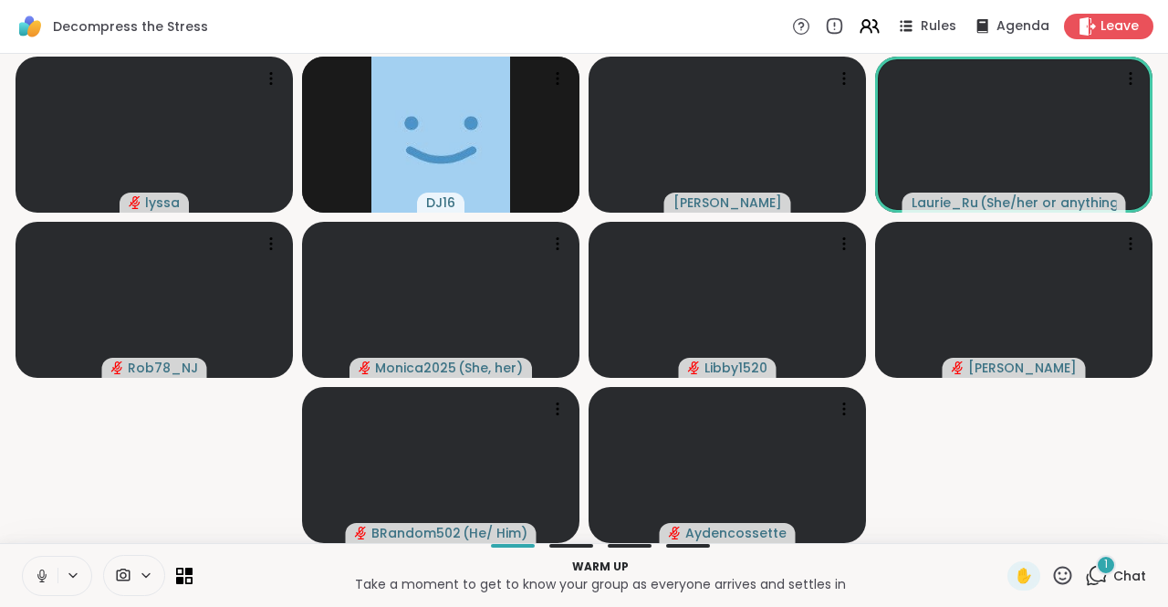
click at [46, 572] on icon at bounding box center [42, 576] width 16 height 16
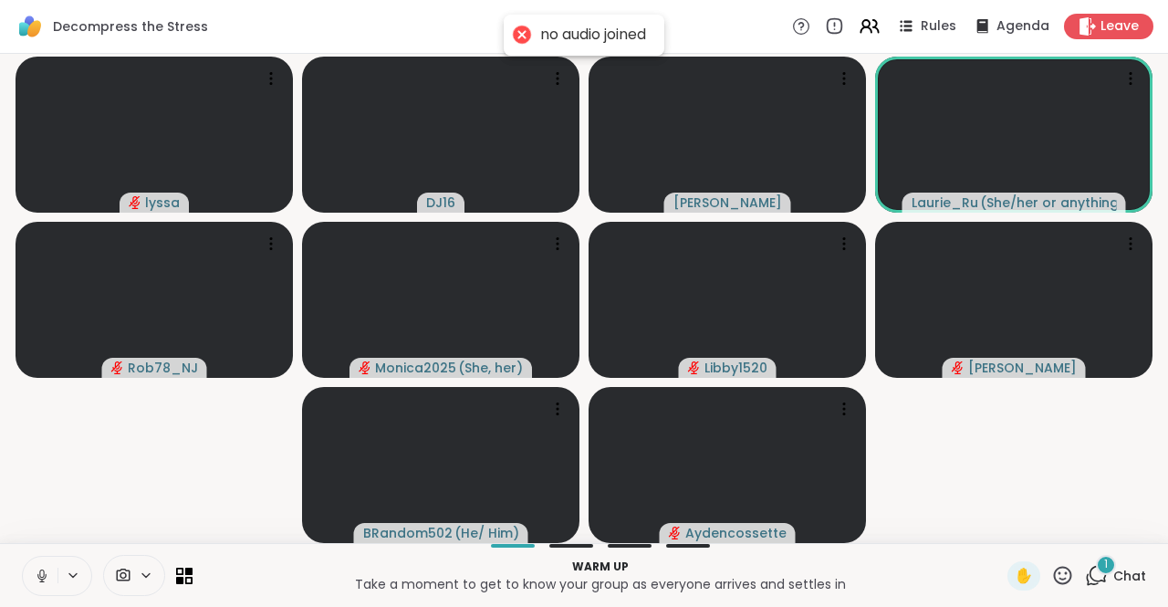
click at [35, 574] on icon at bounding box center [42, 576] width 16 height 16
click at [1104, 567] on span "1" at bounding box center [1106, 565] width 4 height 16
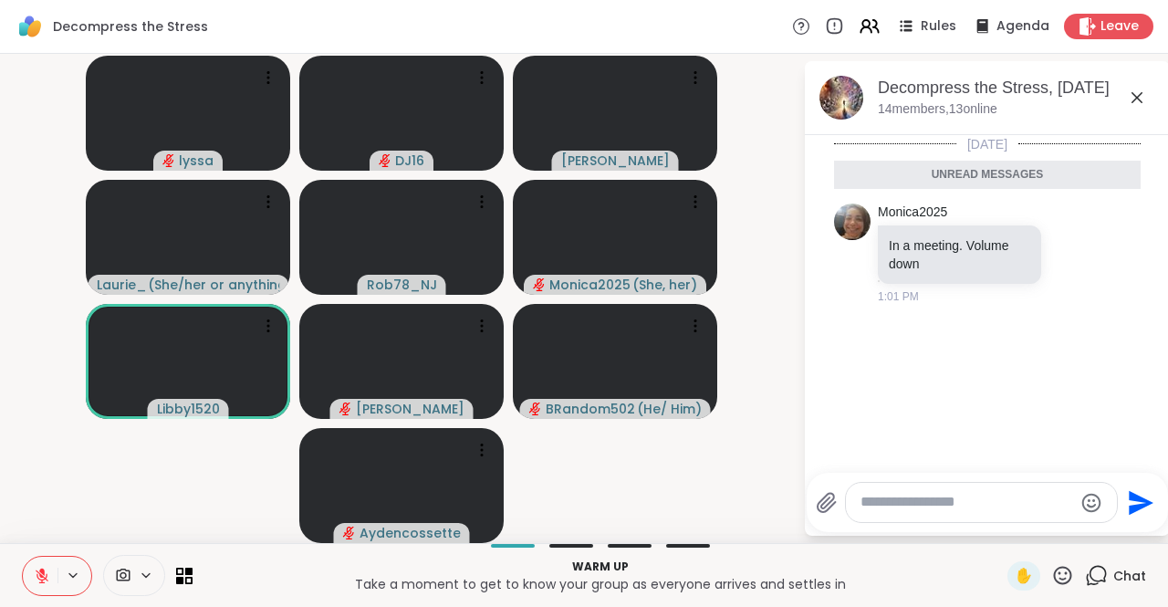
click at [1092, 567] on icon at bounding box center [1096, 575] width 23 height 23
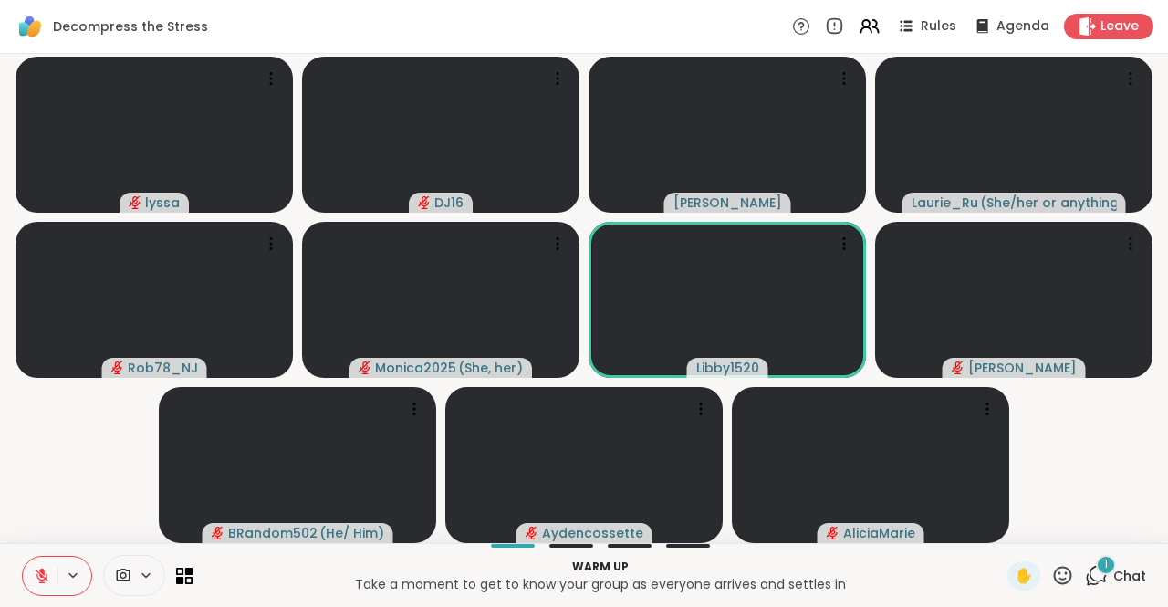
click at [1096, 565] on div "1" at bounding box center [1106, 565] width 20 height 20
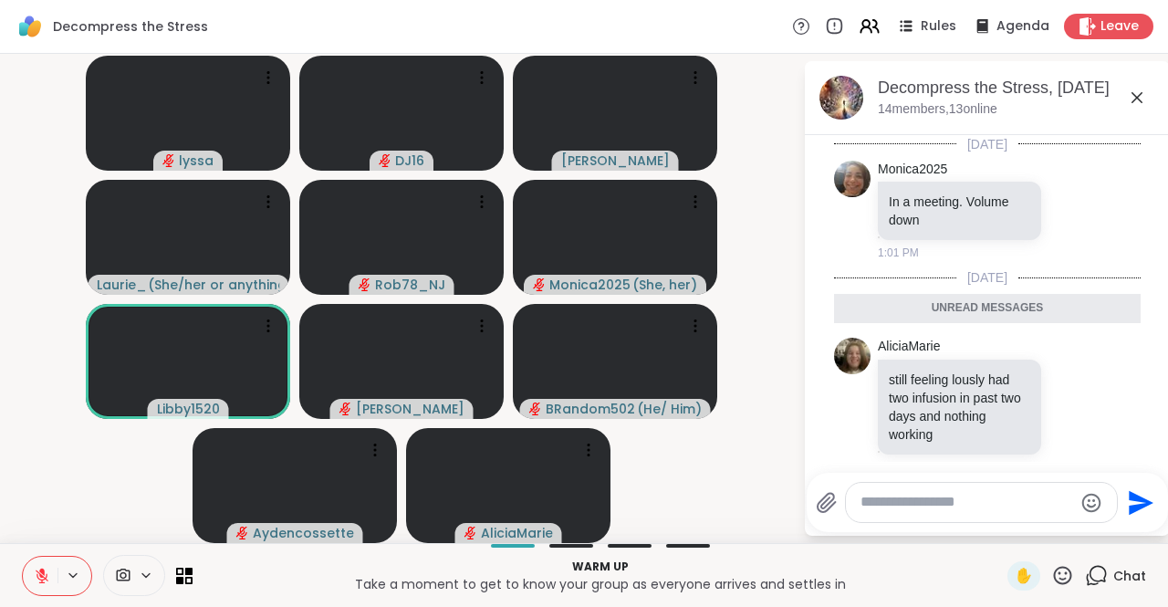
scroll to position [17, 0]
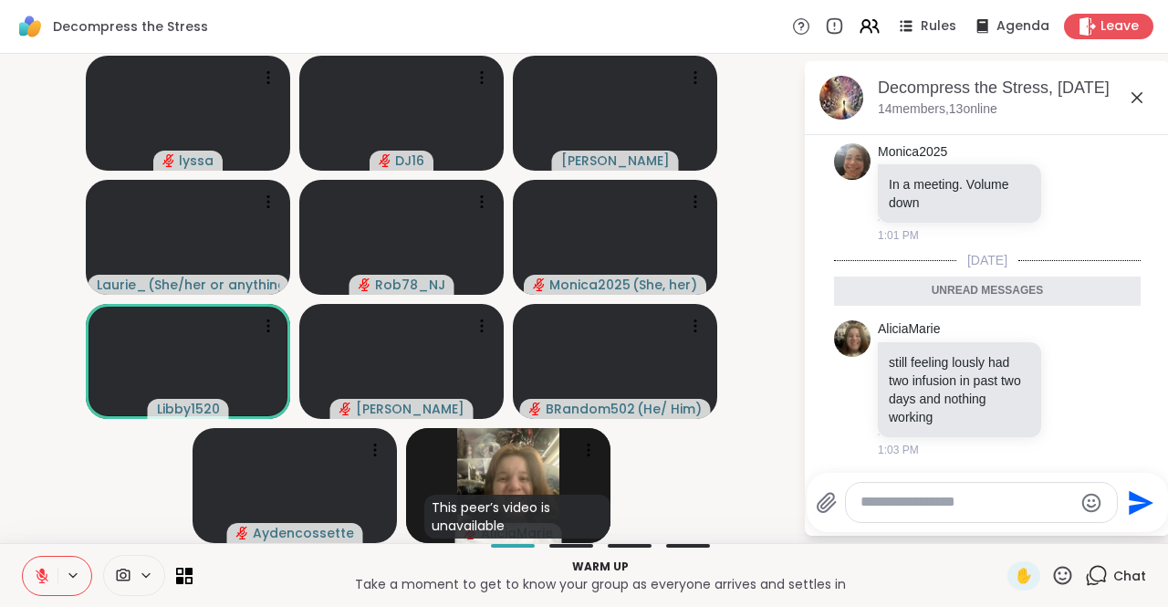
click at [1085, 565] on icon at bounding box center [1096, 575] width 23 height 23
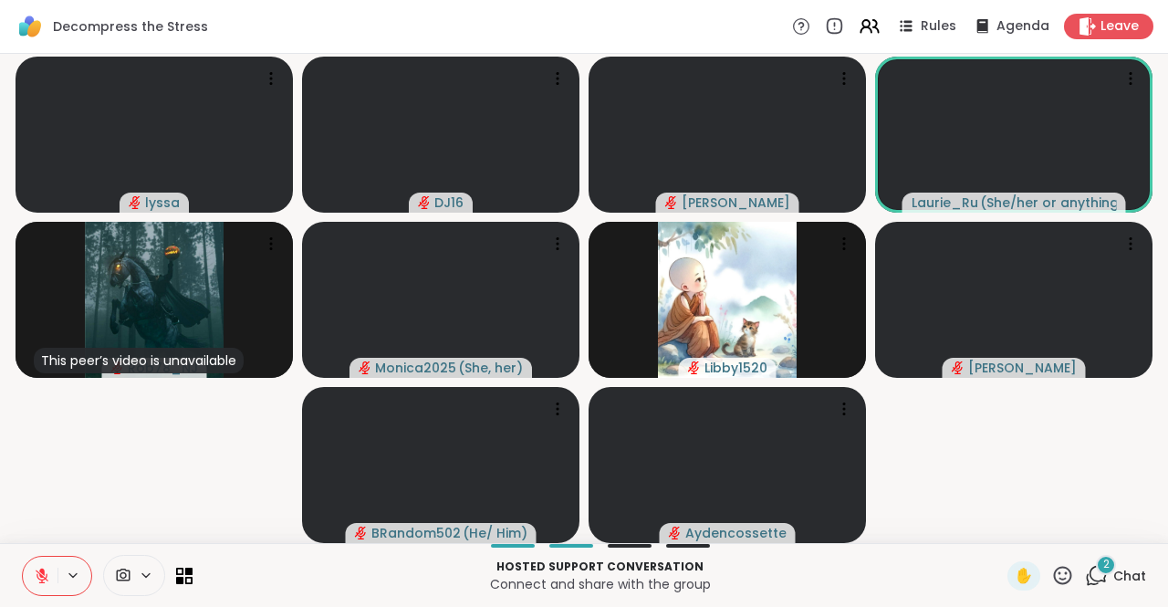
click at [1085, 568] on icon at bounding box center [1096, 575] width 23 height 23
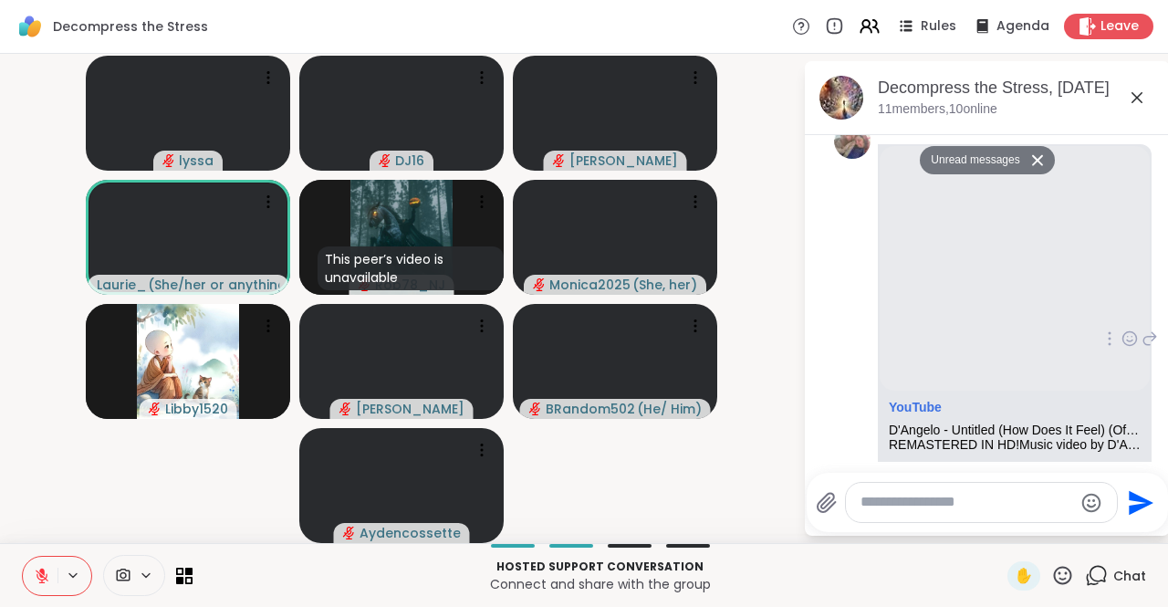
scroll to position [738, 0]
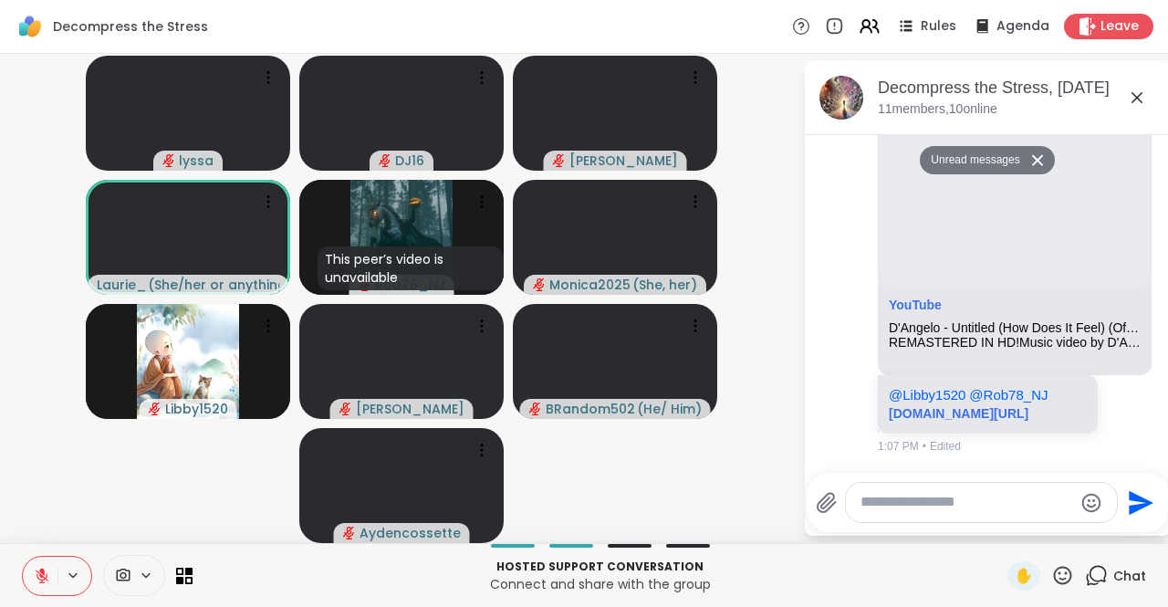
click at [1132, 92] on icon at bounding box center [1137, 98] width 22 height 22
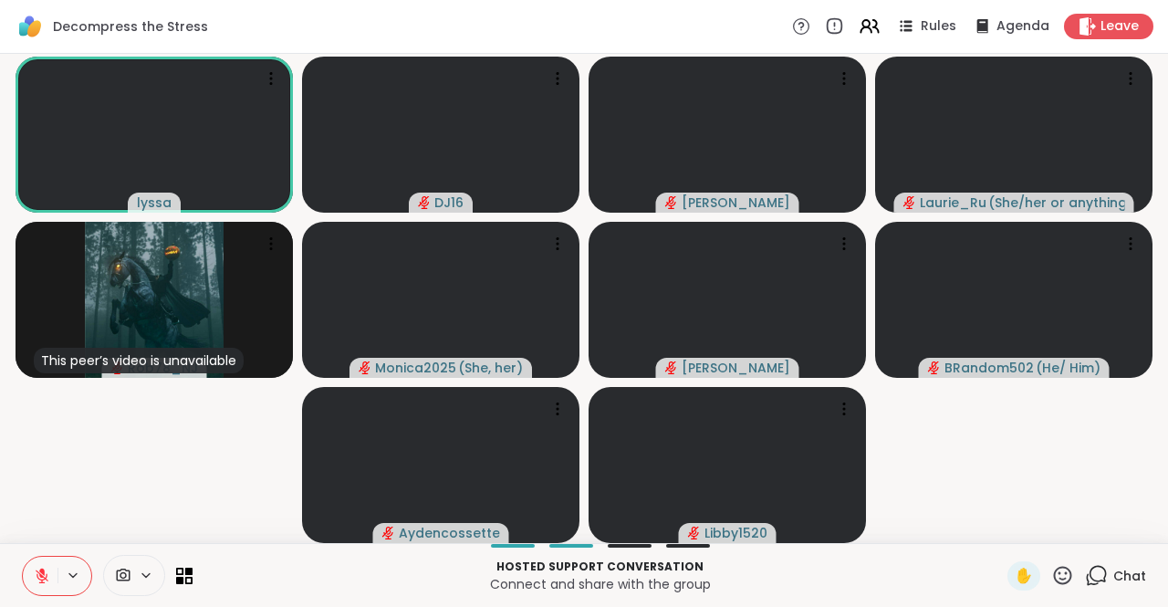
click at [39, 581] on icon at bounding box center [42, 576] width 16 height 16
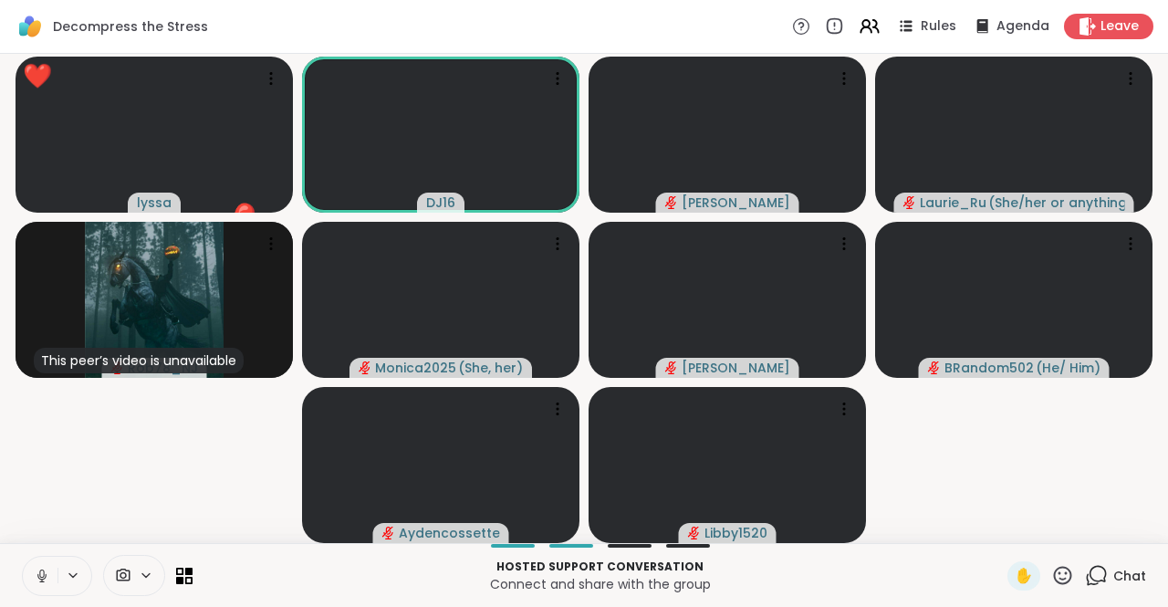
click at [35, 575] on icon at bounding box center [42, 576] width 16 height 16
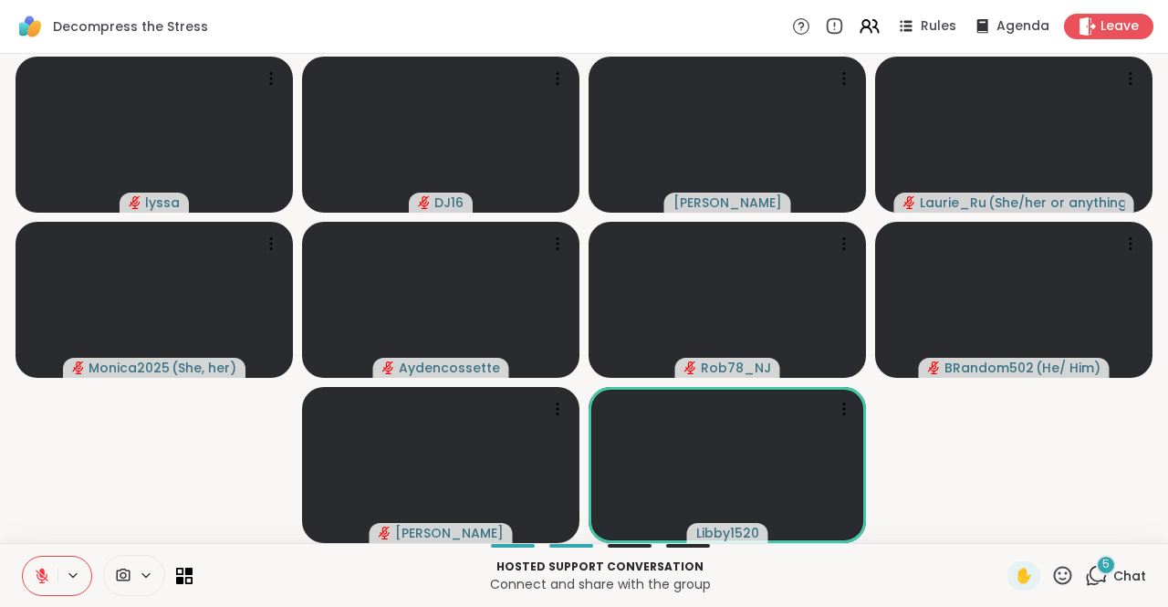
click at [1117, 557] on div "Hosted support conversation Connect and share with the group ✋ 5 Chat" at bounding box center [584, 575] width 1168 height 64
click at [1115, 569] on span "Chat" at bounding box center [1129, 576] width 33 height 18
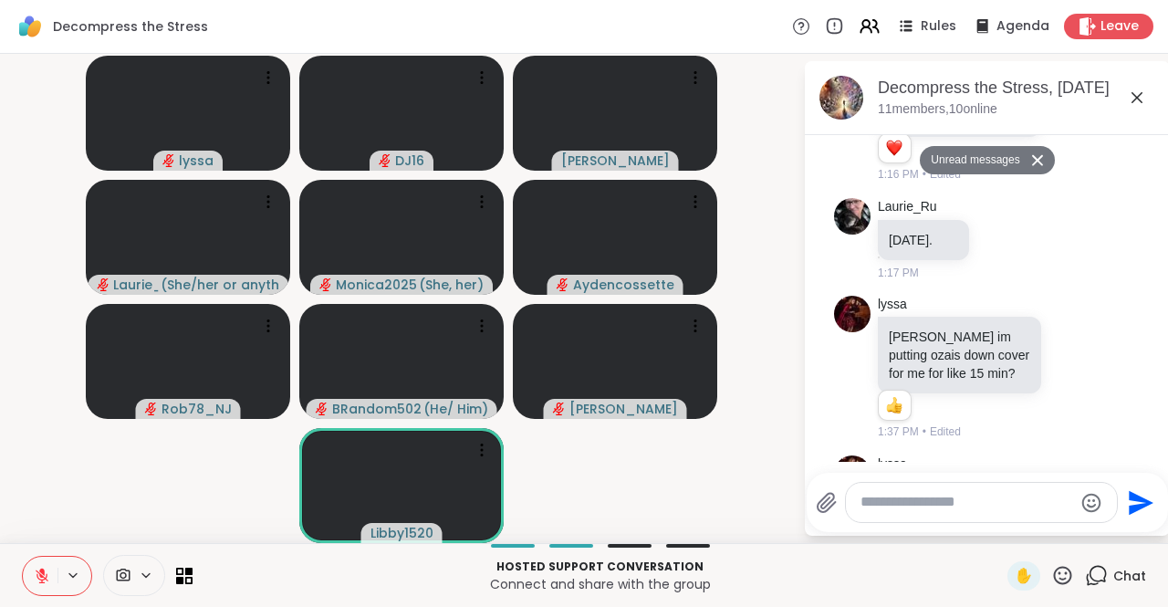
scroll to position [1472, 0]
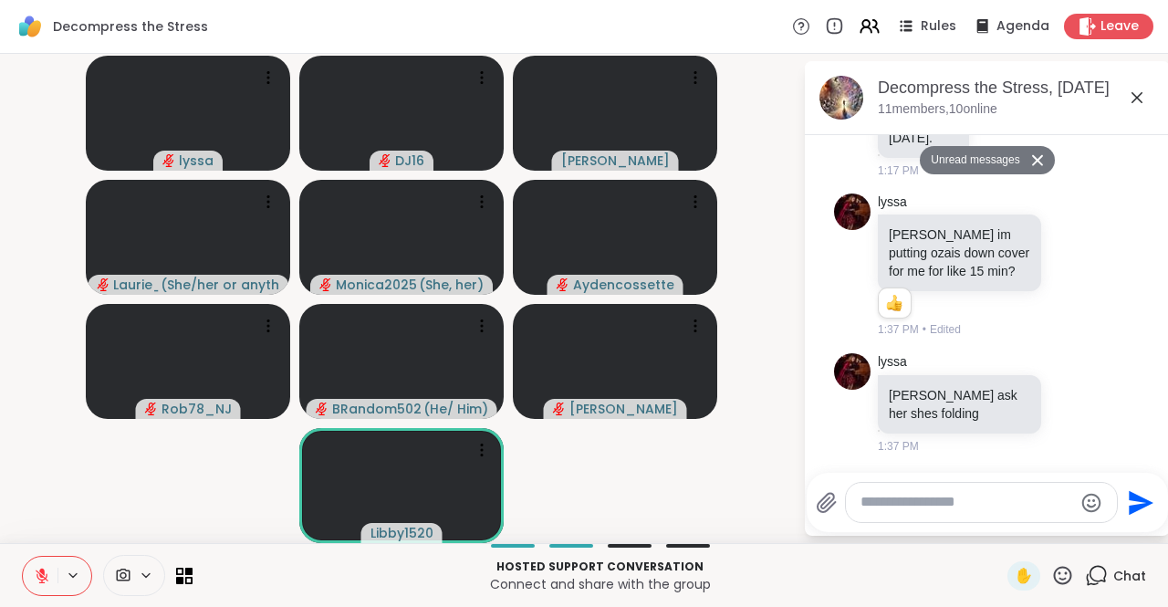
click at [1134, 89] on icon at bounding box center [1137, 98] width 22 height 22
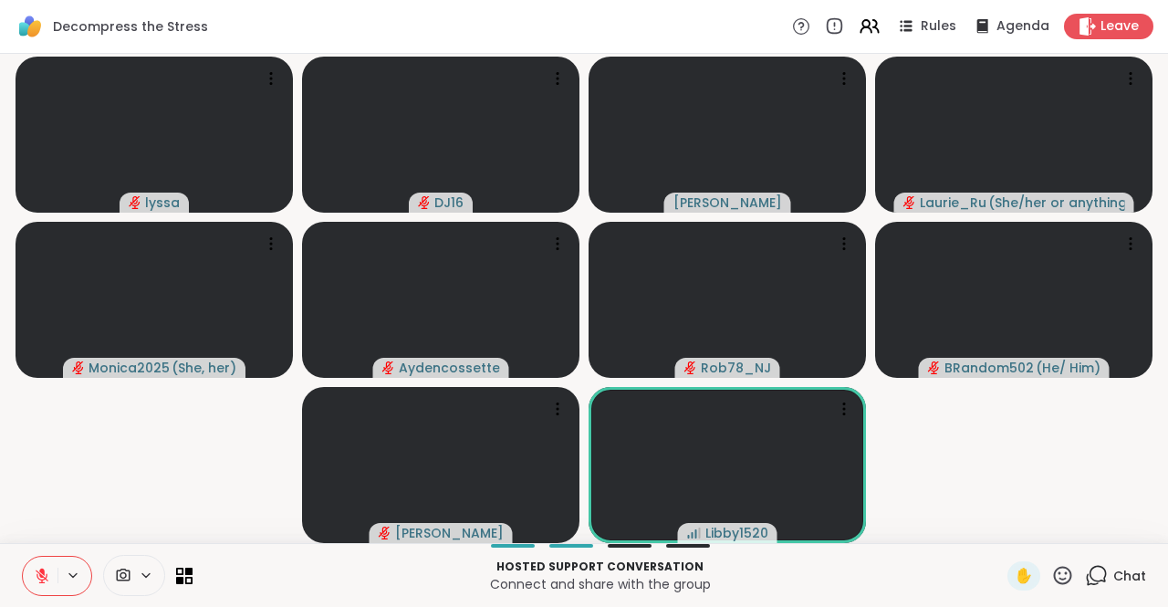
click at [1113, 580] on span "Chat" at bounding box center [1129, 576] width 33 height 18
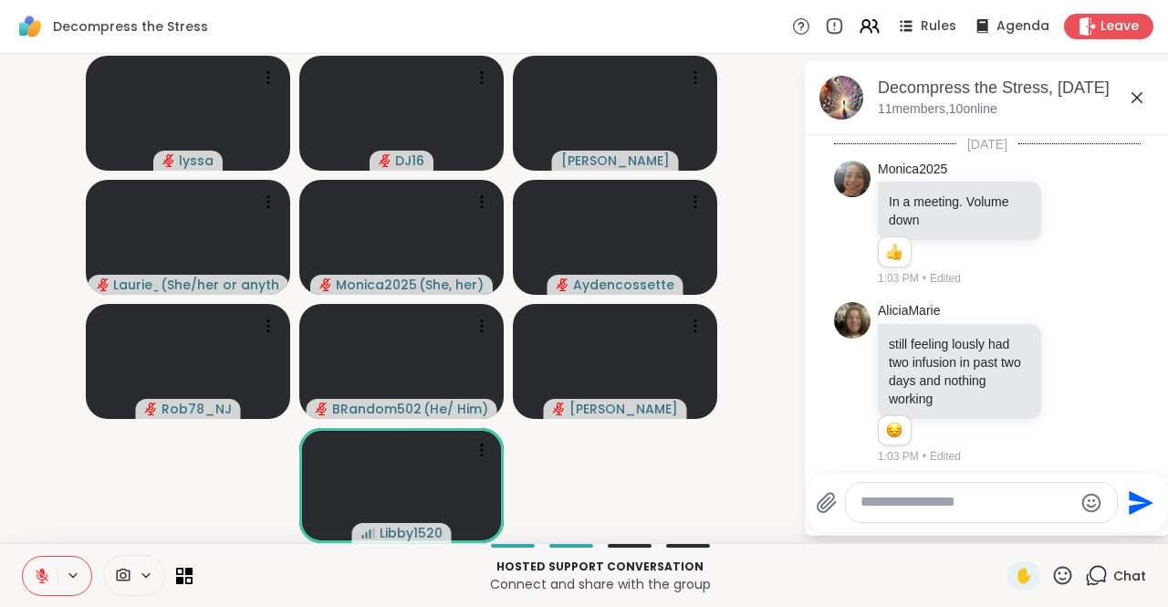
scroll to position [1411, 0]
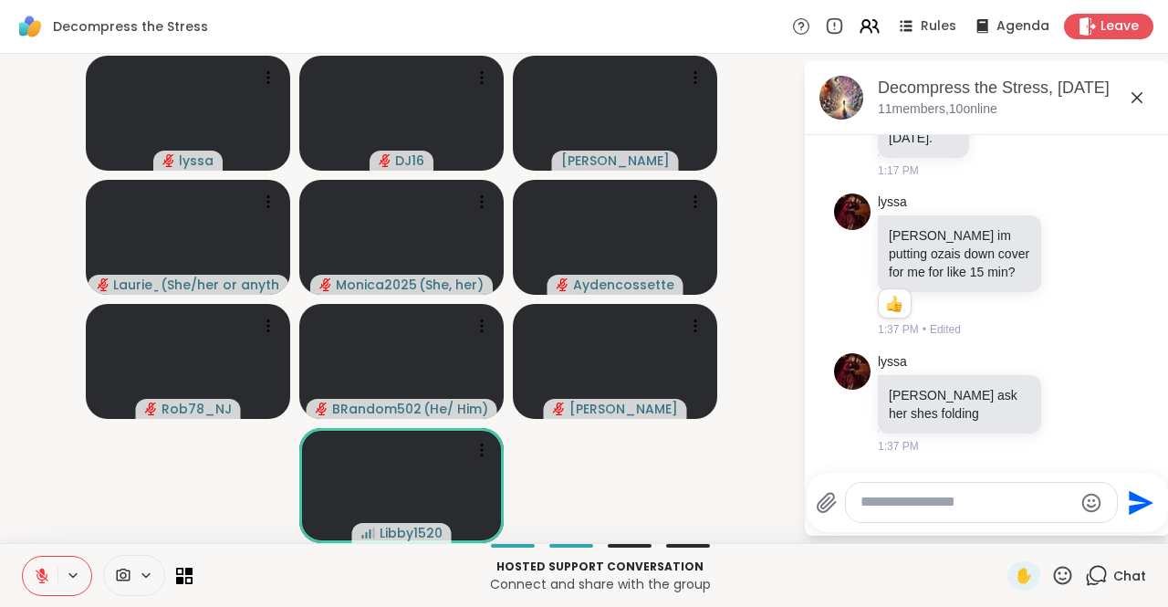
click at [1146, 91] on icon at bounding box center [1137, 98] width 22 height 22
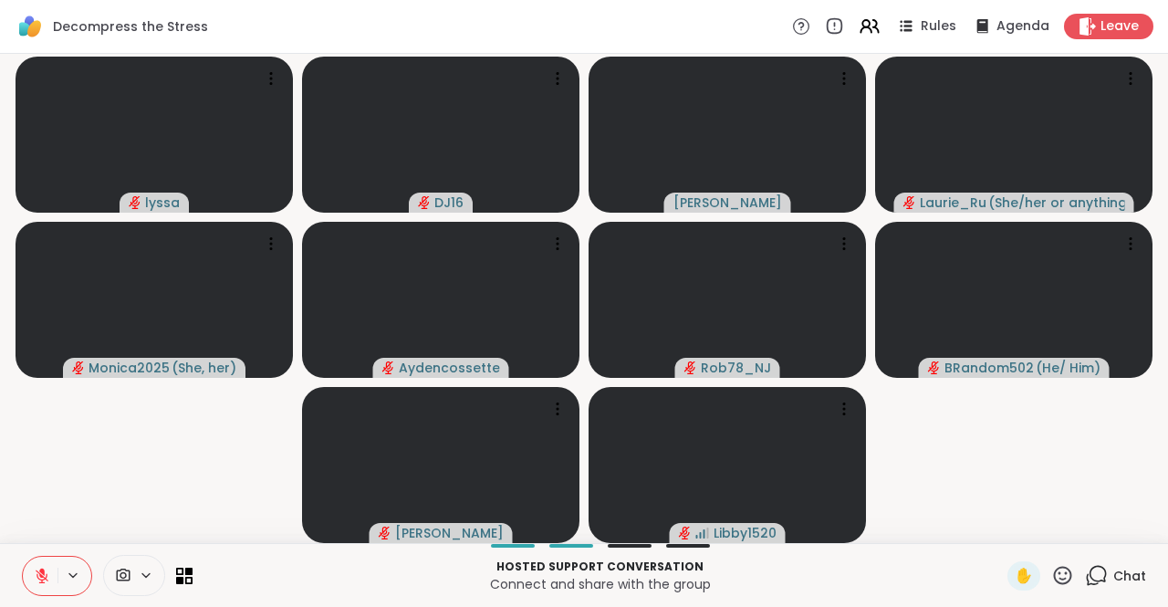
click at [1071, 573] on div "✋ Chat" at bounding box center [1077, 575] width 139 height 29
click at [1090, 569] on icon at bounding box center [1096, 575] width 23 height 23
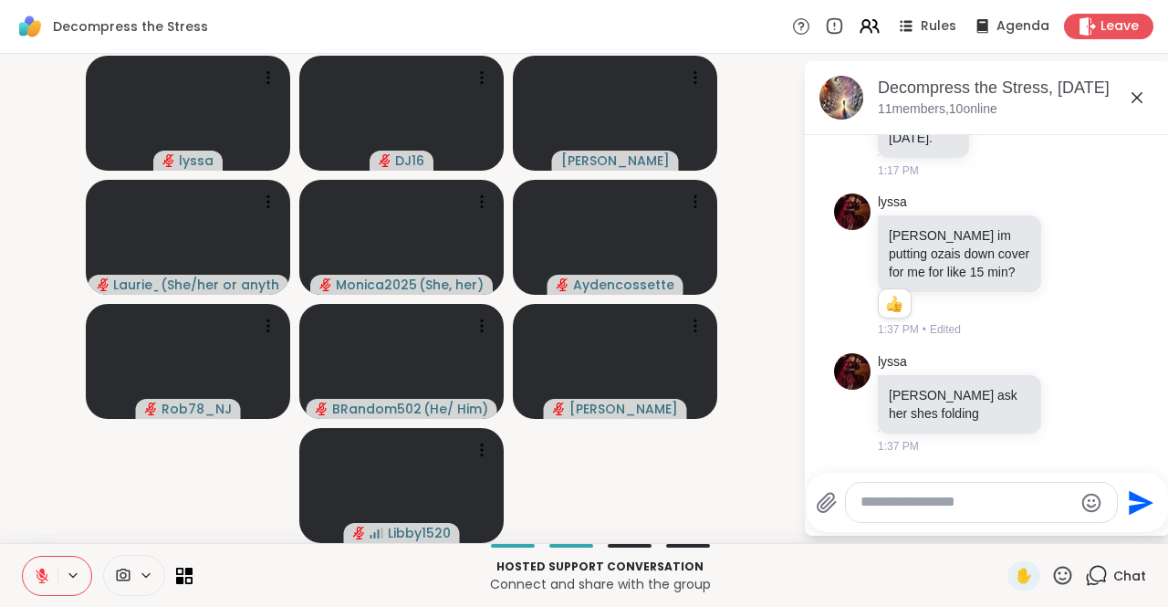
click at [1039, 510] on textarea "Type your message" at bounding box center [967, 502] width 213 height 19
type textarea "***"
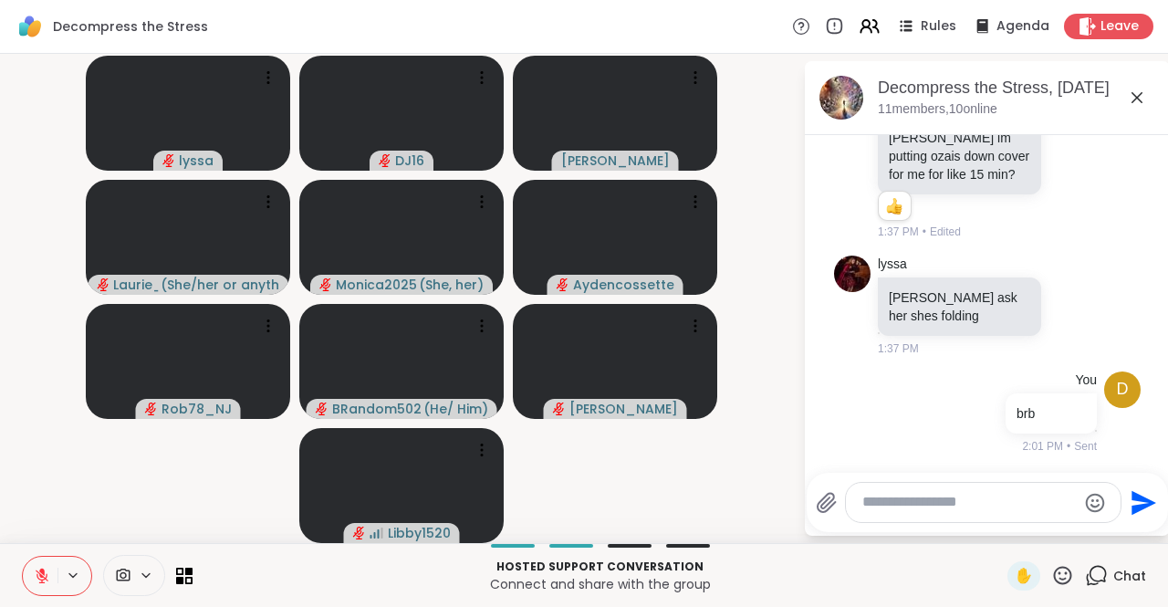
click at [1145, 100] on icon at bounding box center [1137, 98] width 22 height 22
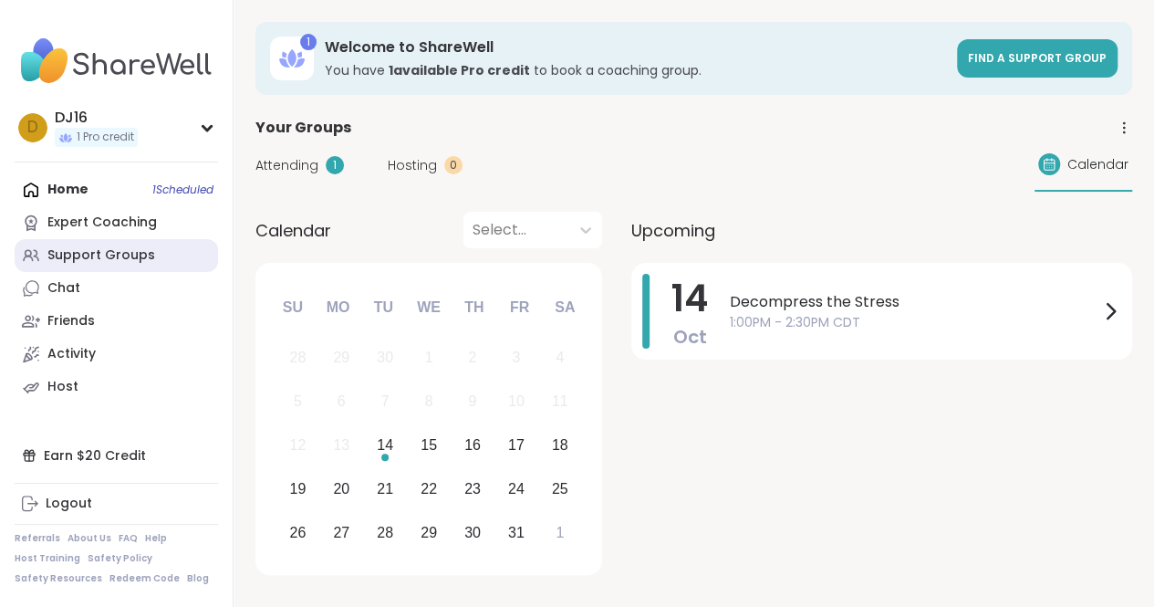
click at [86, 250] on div "Support Groups" at bounding box center [101, 255] width 108 height 18
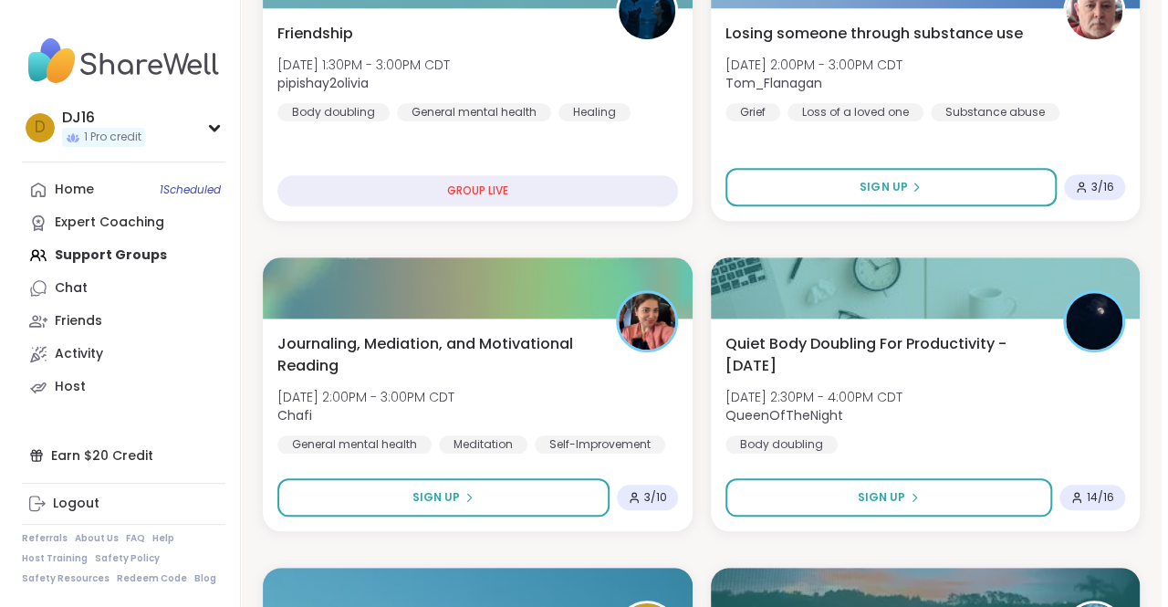
scroll to position [730, 0]
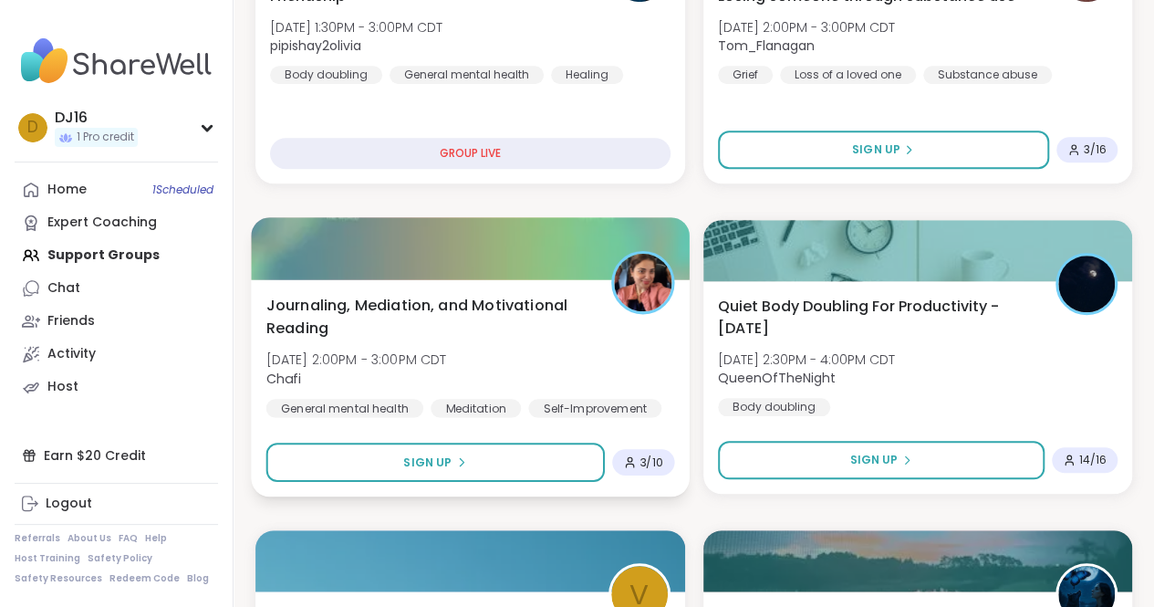
click at [517, 273] on div at bounding box center [470, 248] width 438 height 62
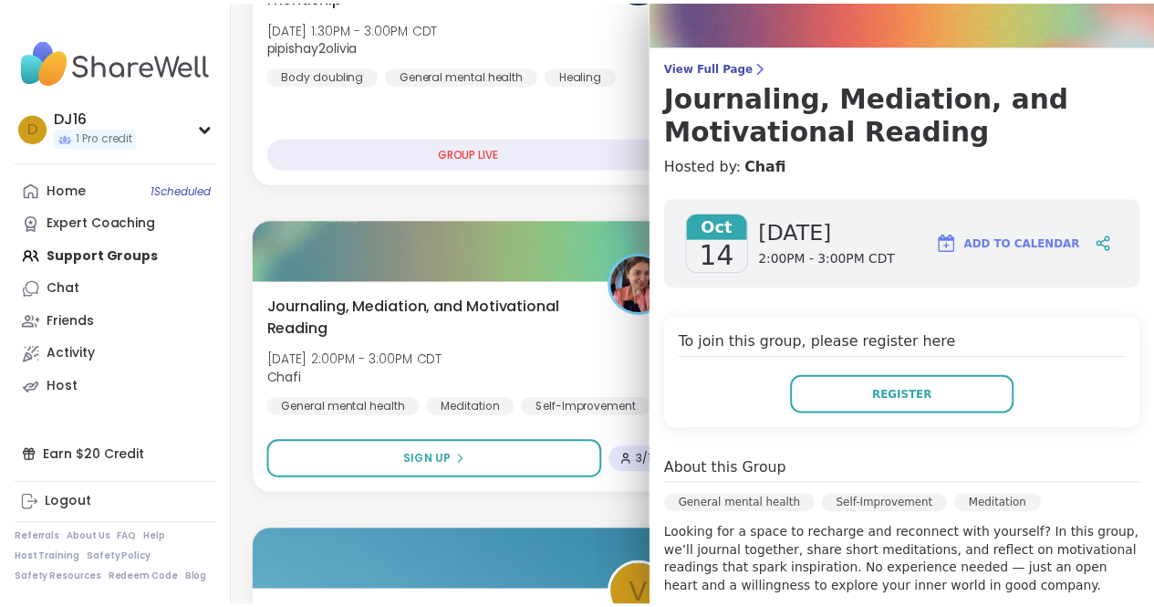
scroll to position [84, 0]
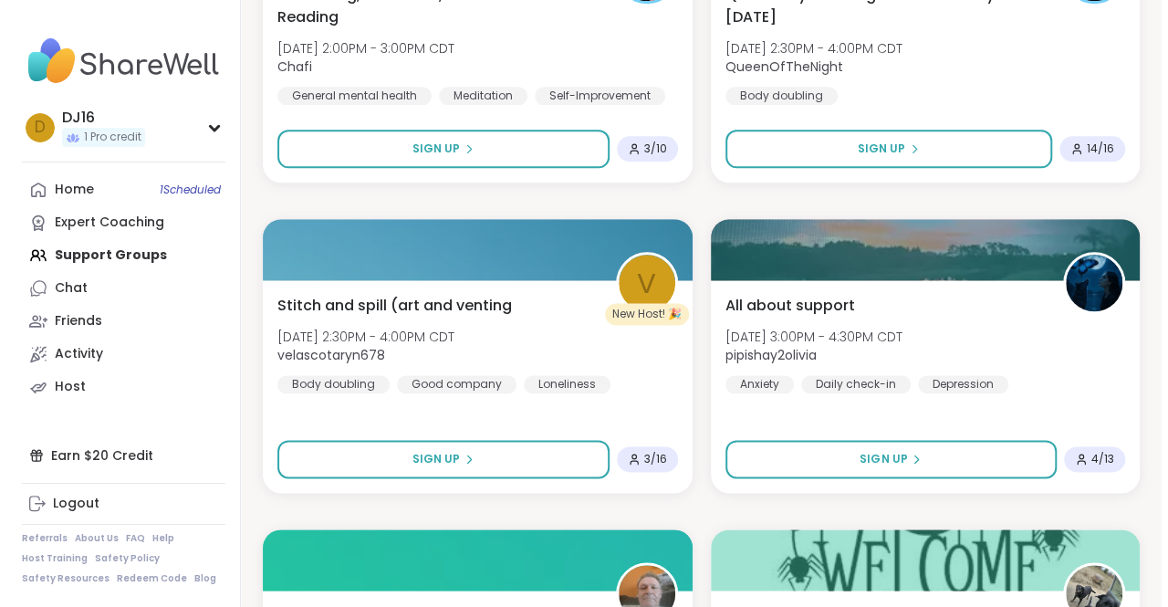
scroll to position [1095, 0]
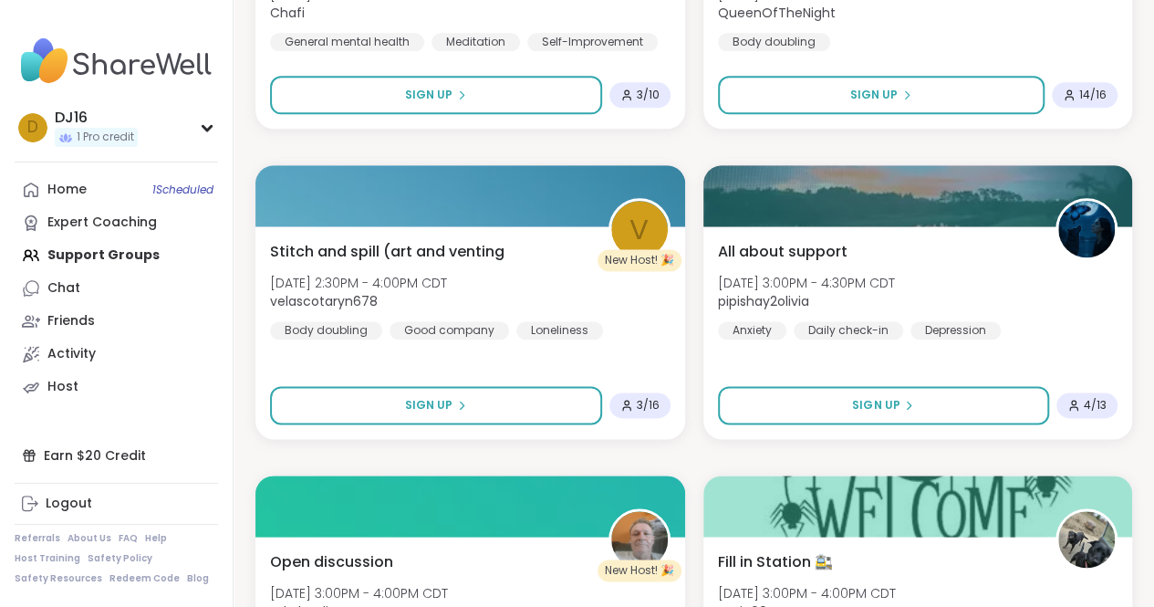
click at [557, 213] on div at bounding box center [471, 195] width 430 height 61
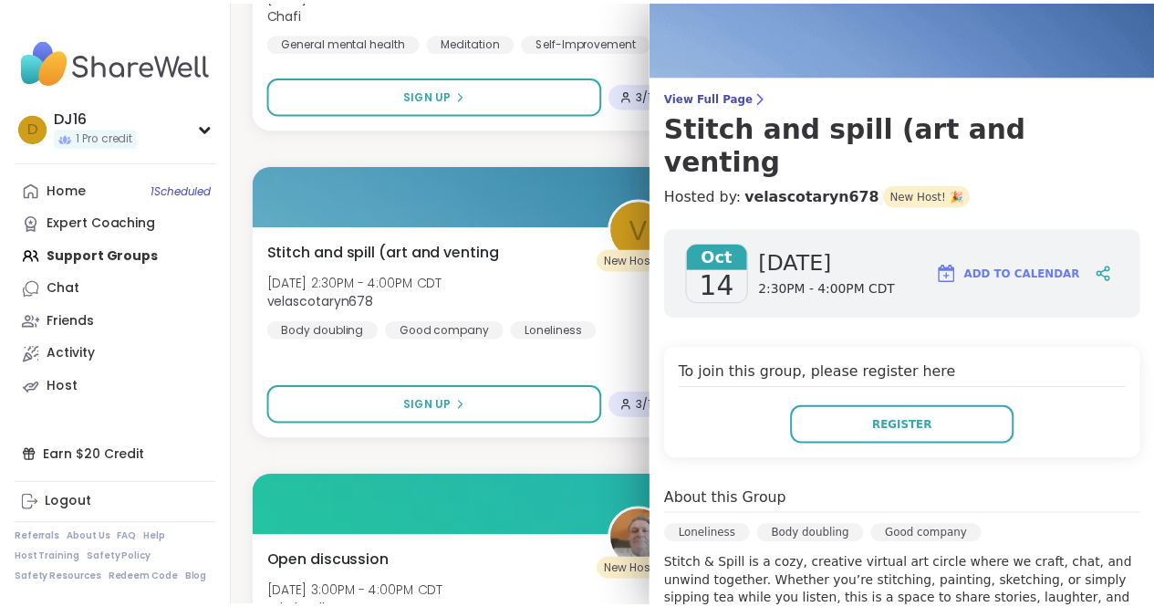
scroll to position [361, 0]
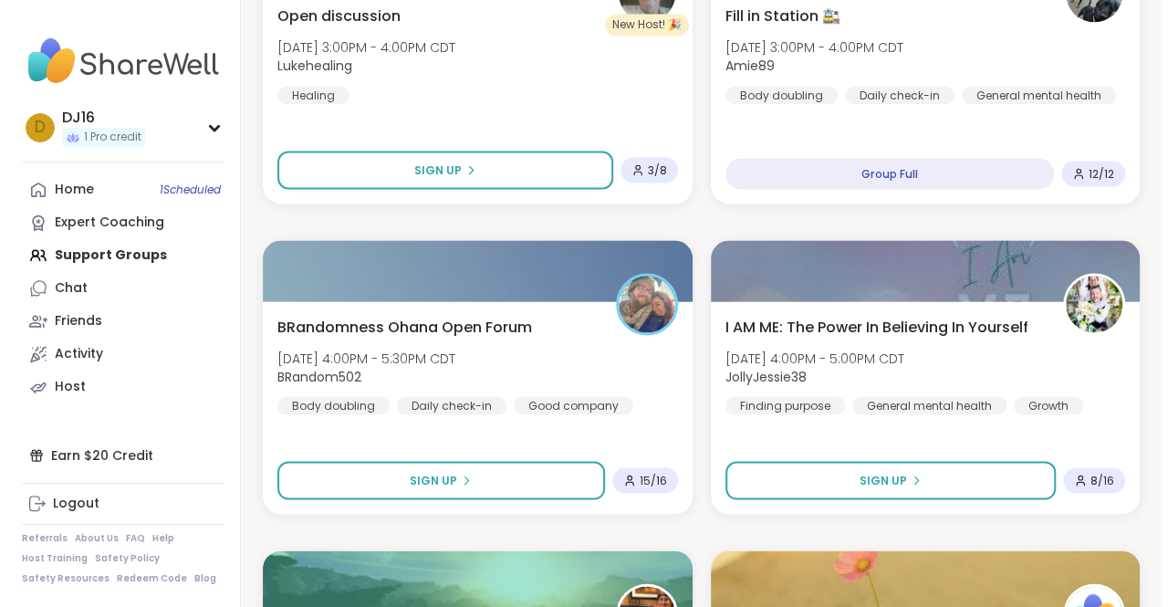
scroll to position [1643, 0]
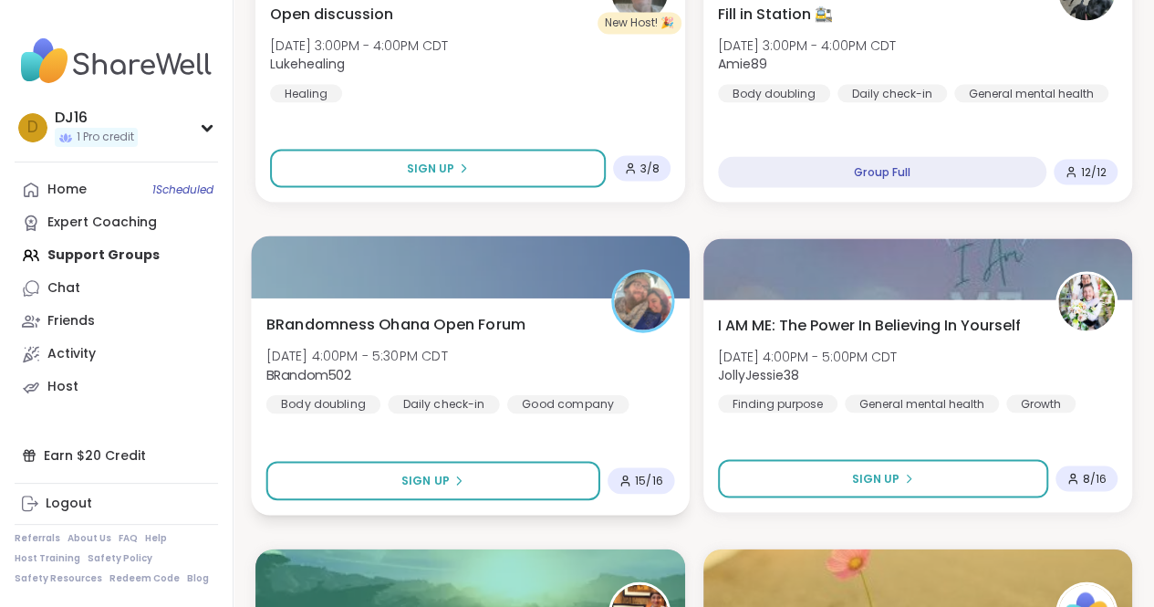
click at [580, 293] on div at bounding box center [470, 266] width 438 height 62
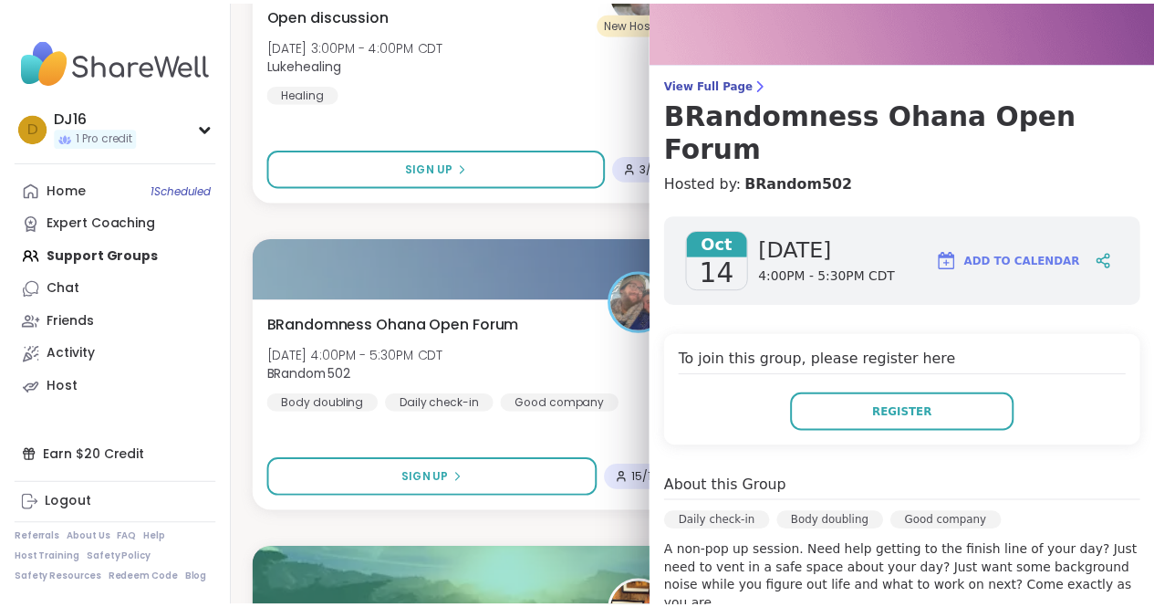
scroll to position [365, 0]
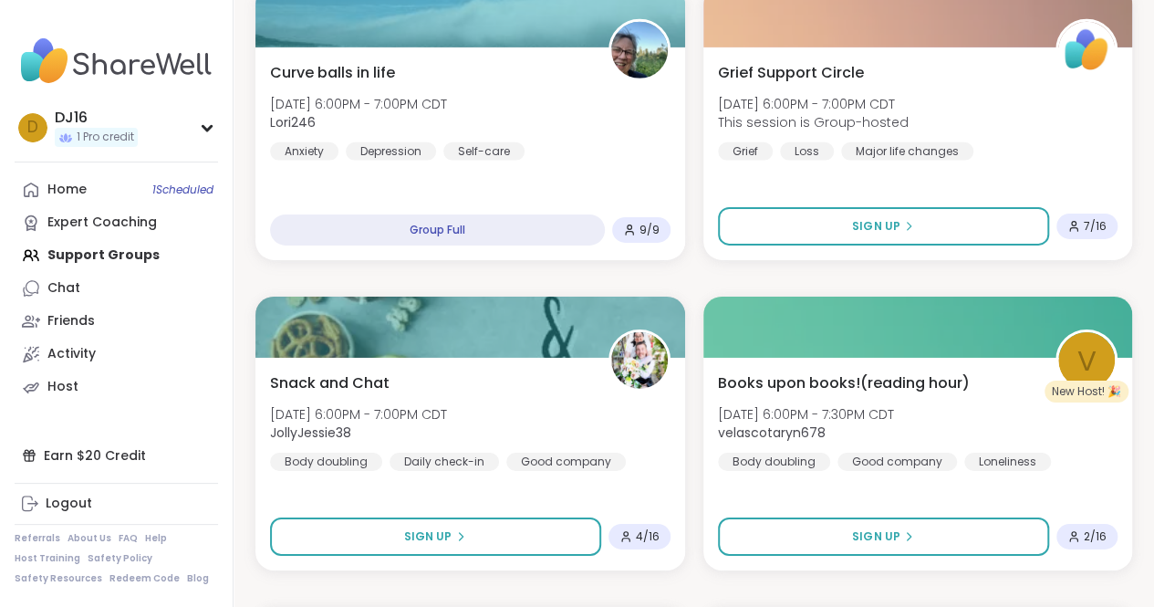
scroll to position [2829, 0]
